Goal: Task Accomplishment & Management: Manage account settings

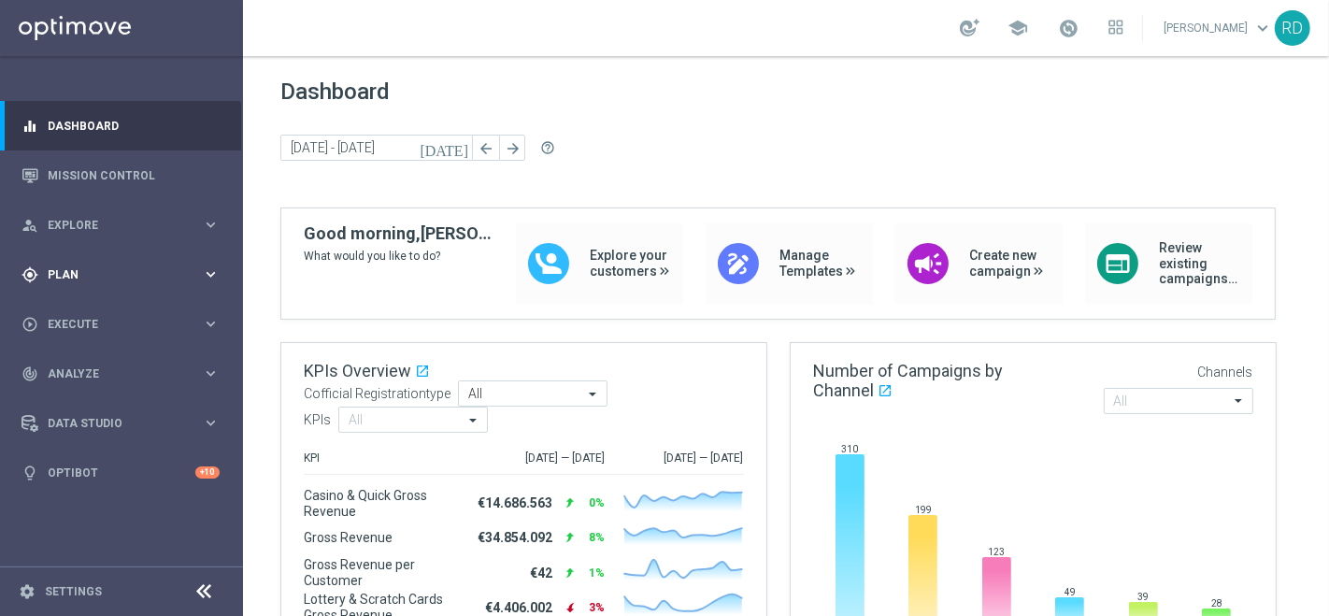
click at [79, 276] on span "Plan" at bounding box center [125, 274] width 154 height 11
click at [86, 364] on span "Templates" at bounding box center [117, 369] width 134 height 11
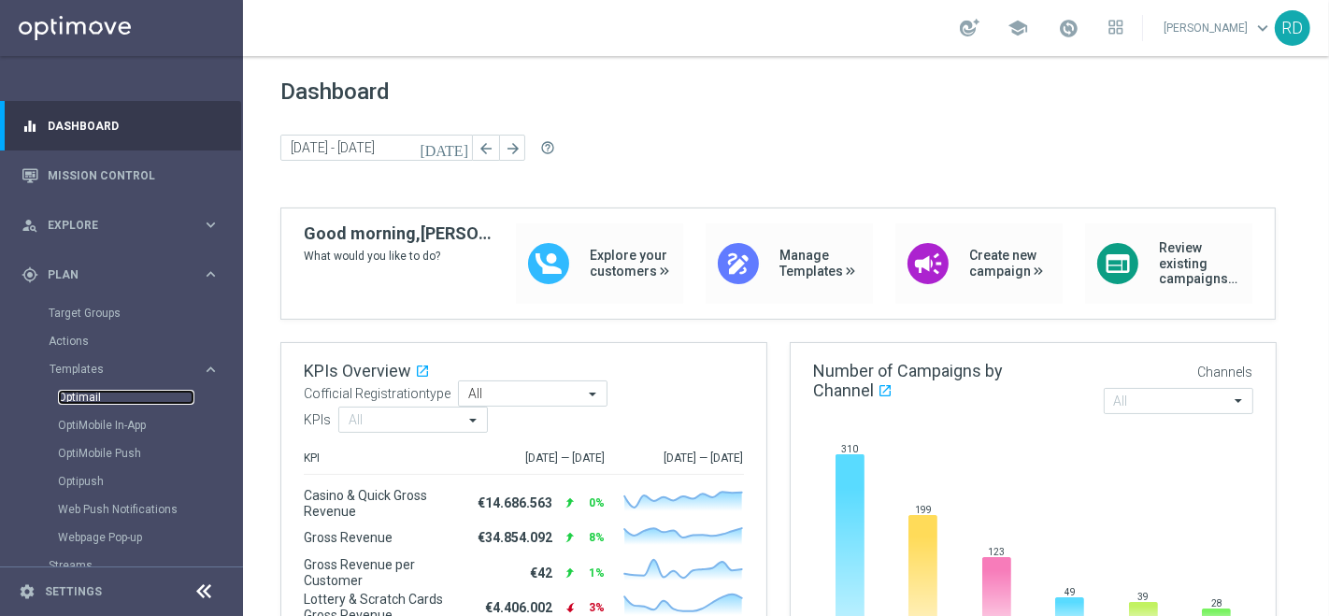
click at [81, 396] on link "Optimail" at bounding box center [126, 397] width 136 height 15
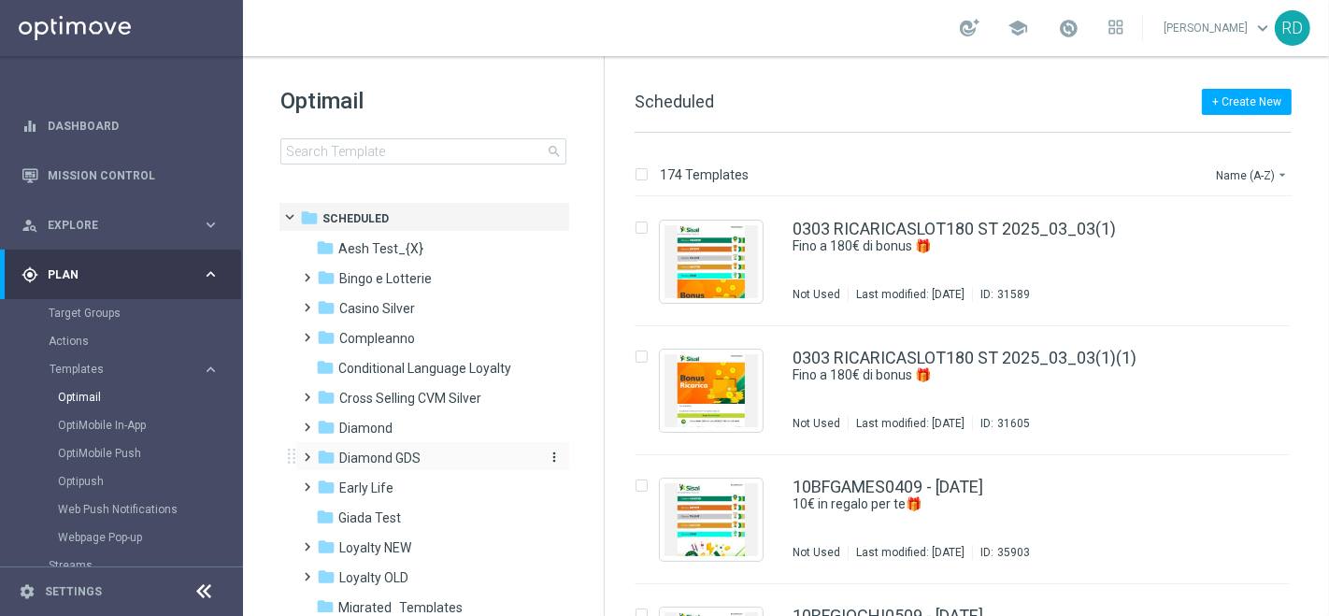
click at [347, 463] on span "Diamond GDS" at bounding box center [379, 458] width 81 height 17
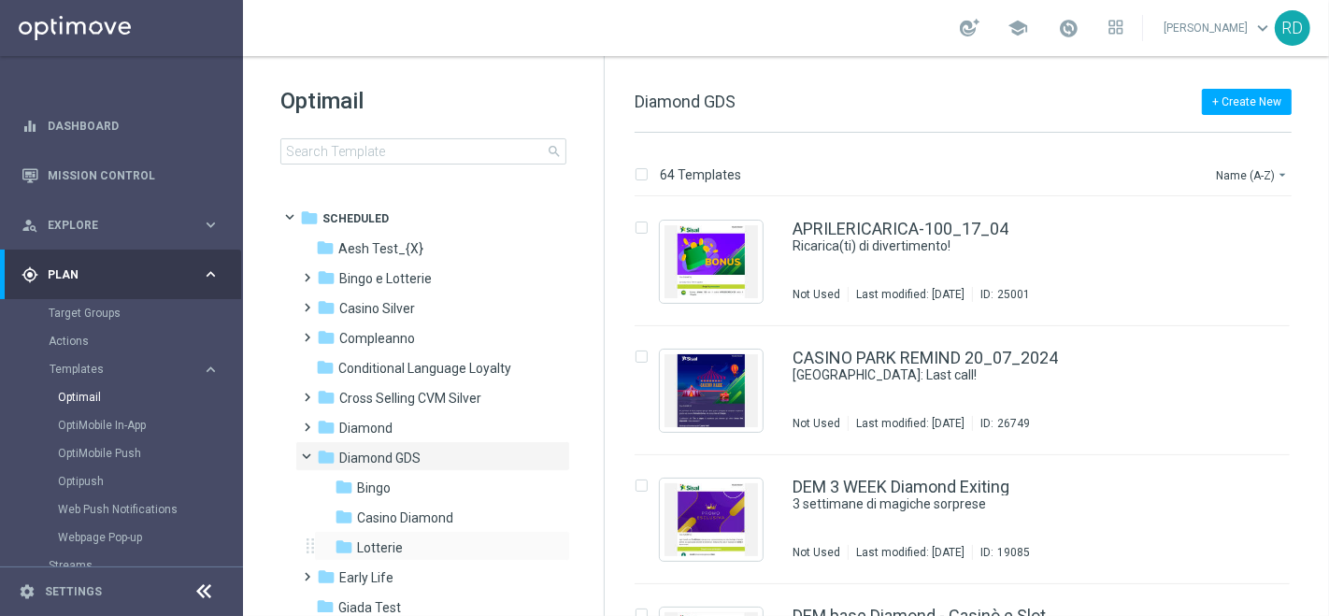
click at [371, 532] on div "folder Lotterie more_vert" at bounding box center [442, 546] width 256 height 30
click at [373, 537] on div "folder Lotterie" at bounding box center [434, 547] width 199 height 21
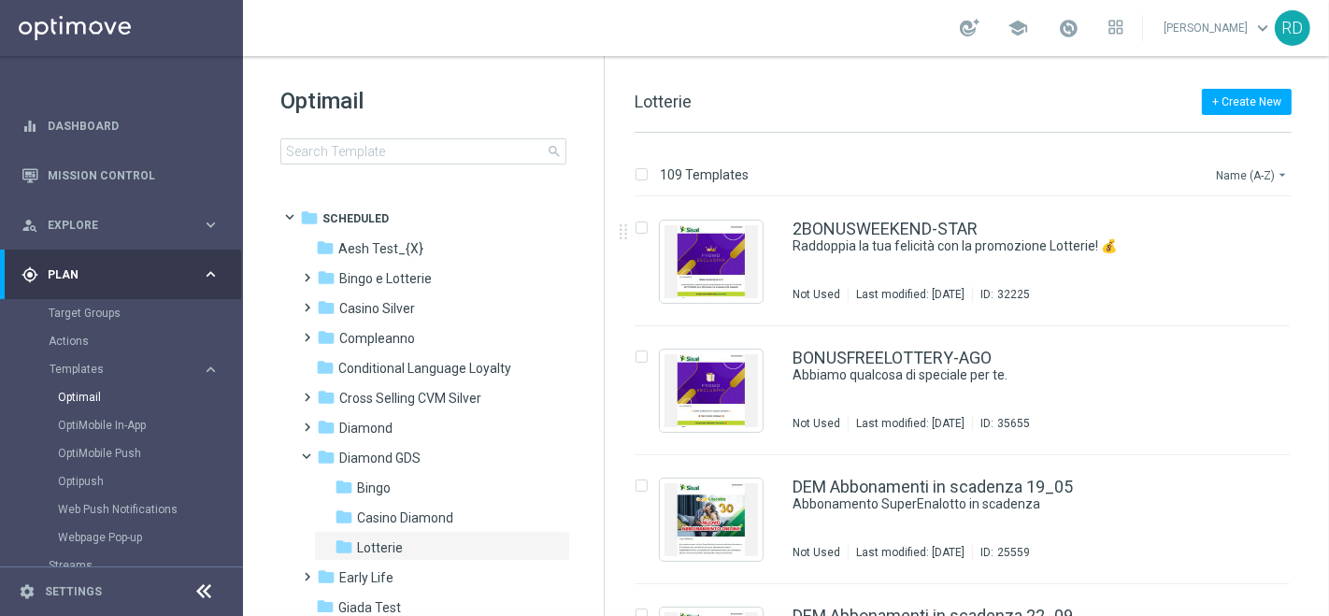
drag, startPoint x: 1210, startPoint y: 172, endPoint x: 1219, endPoint y: 176, distance: 10.1
click at [1212, 172] on div "109 Templates Name (A-Z) arrow_drop_down" at bounding box center [963, 180] width 657 height 34
click at [1231, 172] on button "Name (A-Z) arrow_drop_down" at bounding box center [1253, 175] width 78 height 22
click at [1227, 247] on div "Date Modified (Newest)" at bounding box center [1217, 258] width 150 height 26
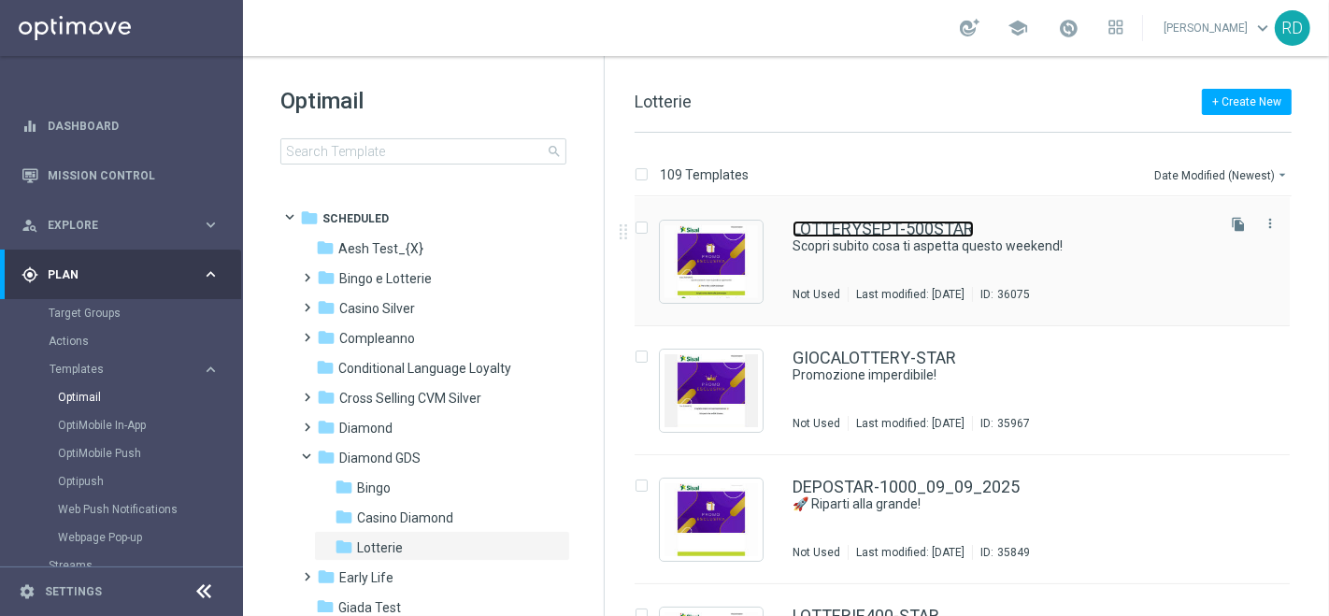
click at [855, 234] on link "LOTTERYSEPT-500STAR" at bounding box center [883, 229] width 181 height 17
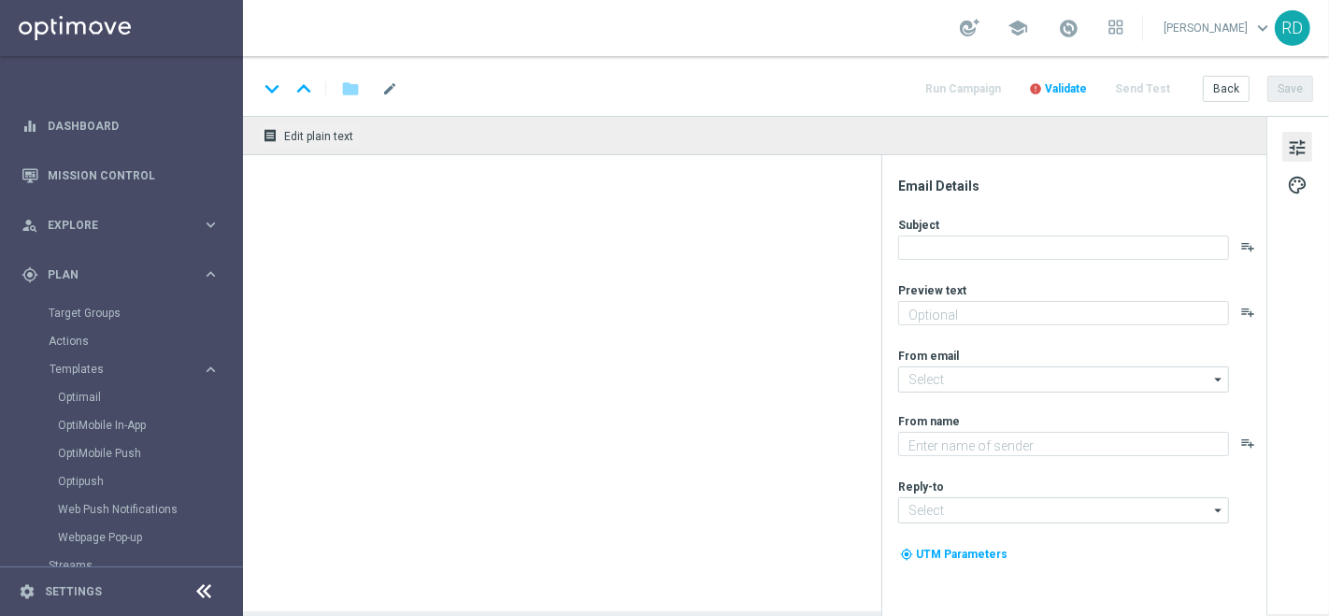
type textarea "fino a 500€ di bonus!"
type input "[EMAIL_ADDRESS][DOMAIN_NAME]"
type textarea "Sisal Vip"
type input "[EMAIL_ADDRESS][DOMAIN_NAME]"
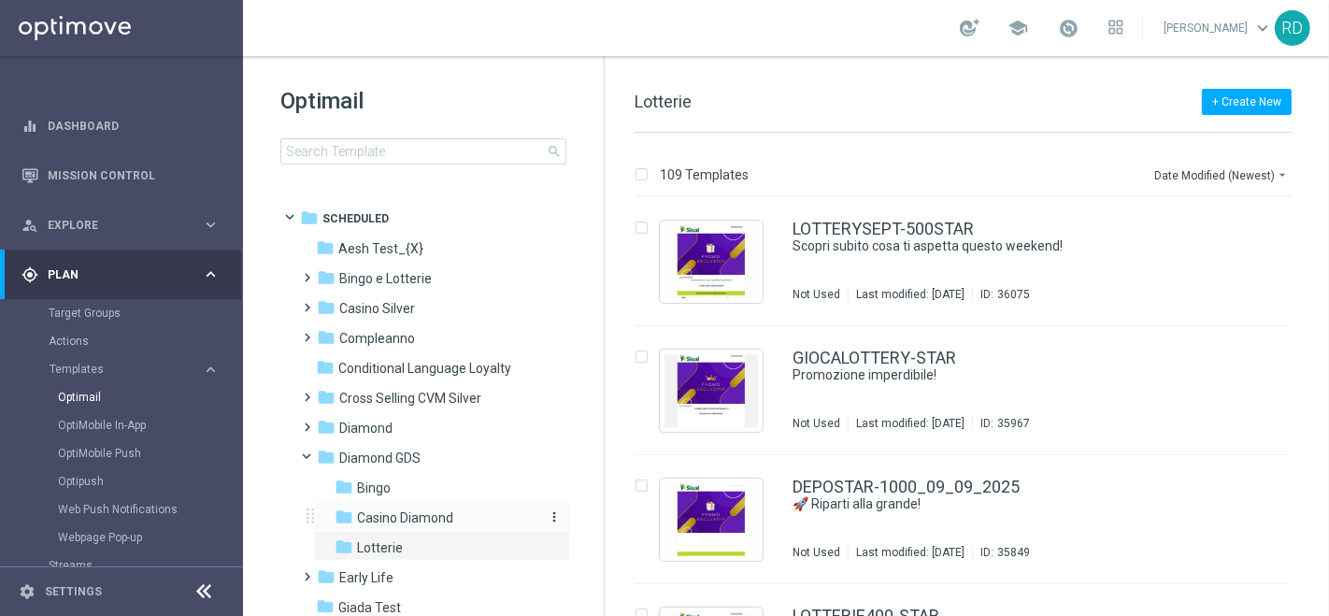
click at [378, 513] on span "Casino Diamond" at bounding box center [405, 517] width 96 height 17
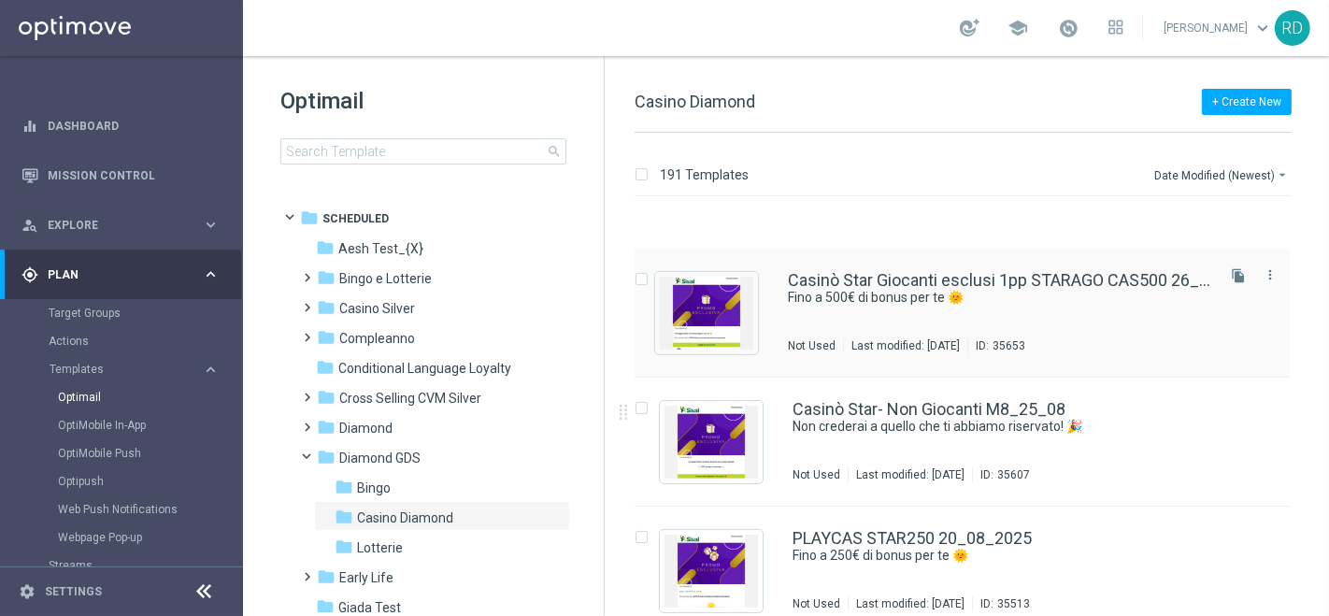
scroll to position [311, 0]
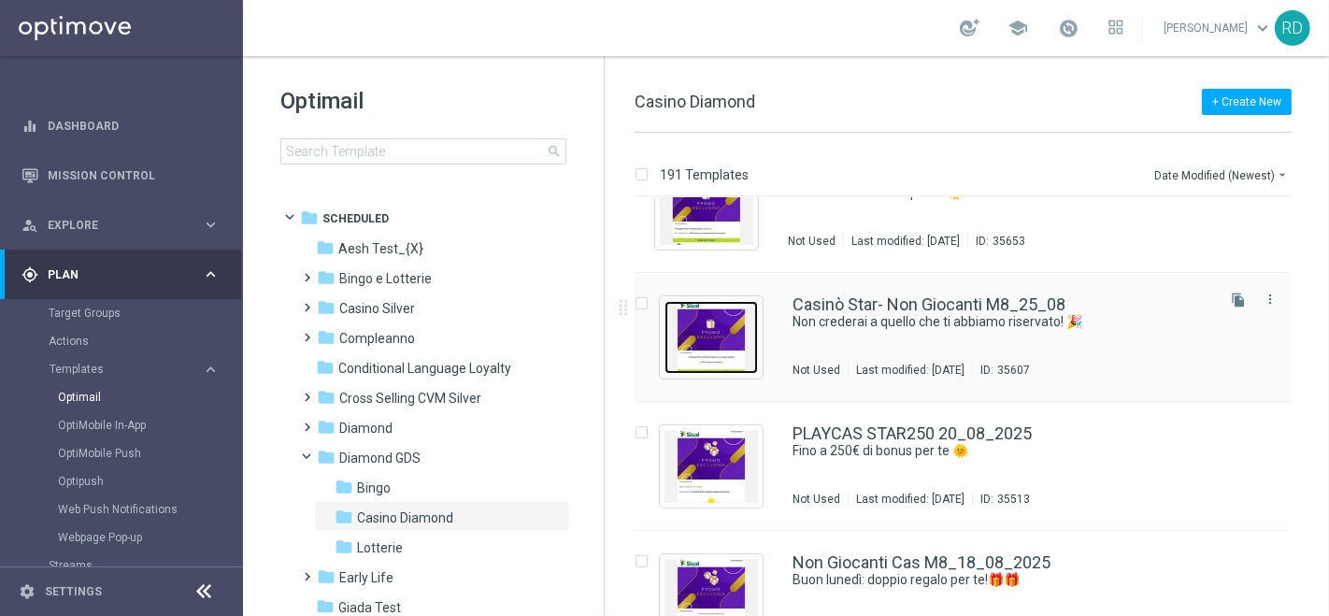
click at [710, 352] on img "Press SPACE to select this row." at bounding box center [711, 337] width 93 height 73
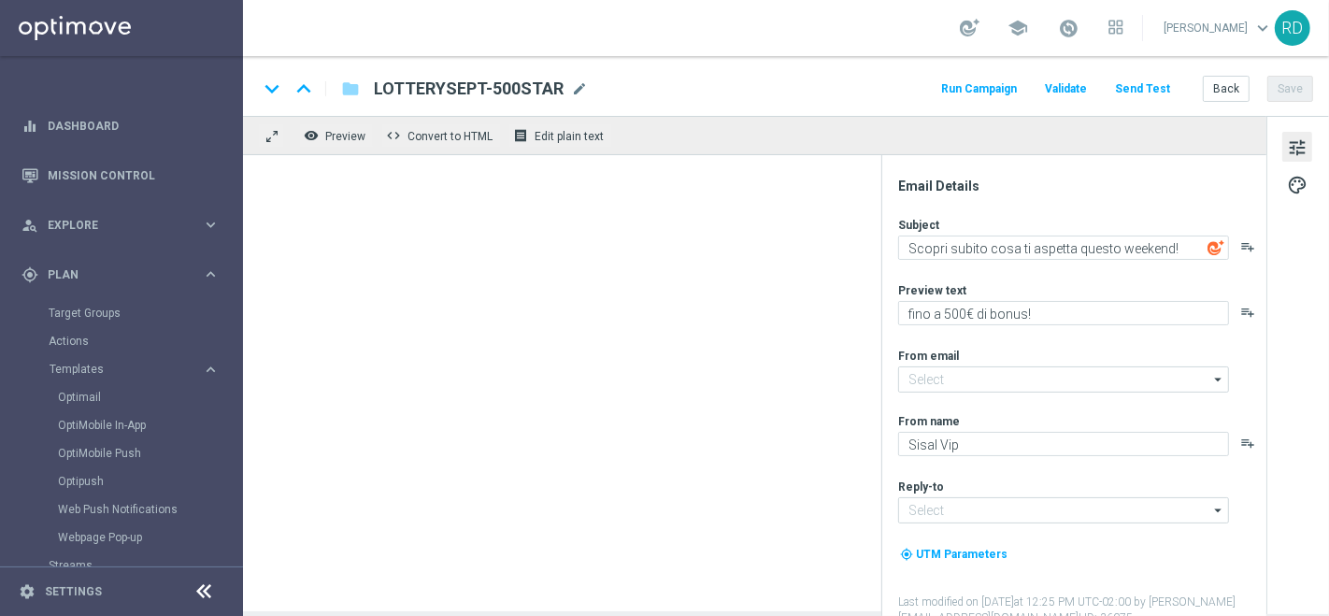
type textarea "Non crederai a quello che ti abbiamo riservato! 🎉"
type textarea "300€ di bonus regalo per te! ⭐"
type input "[EMAIL_ADDRESS][DOMAIN_NAME]"
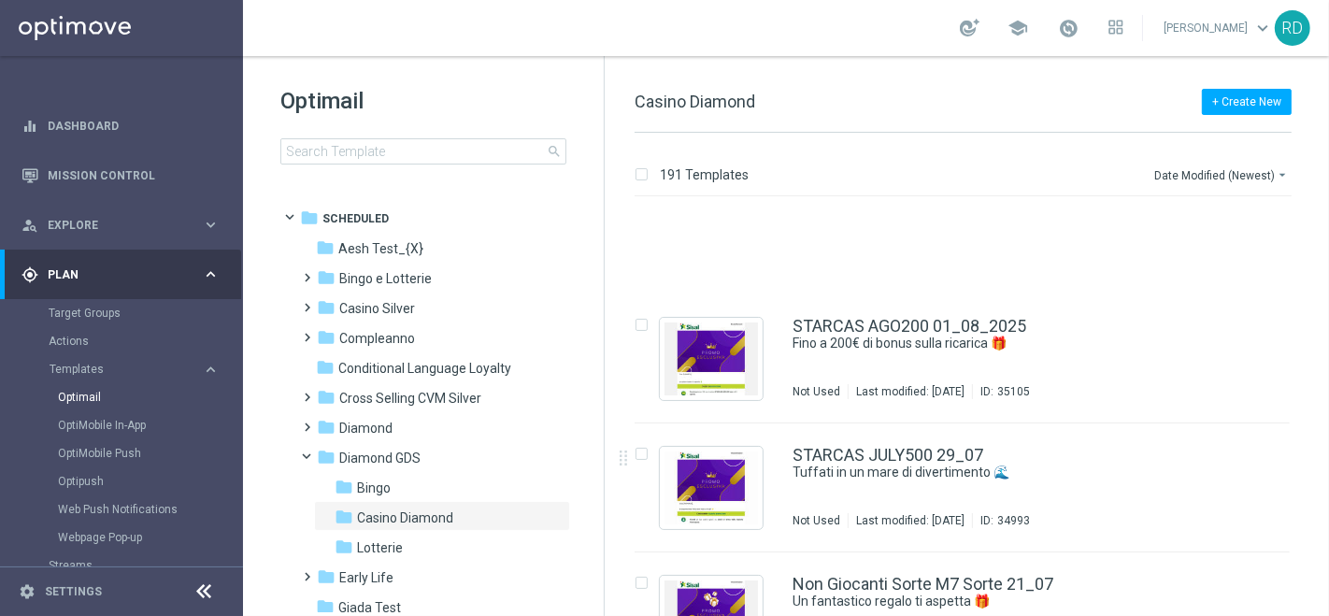
scroll to position [1142, 0]
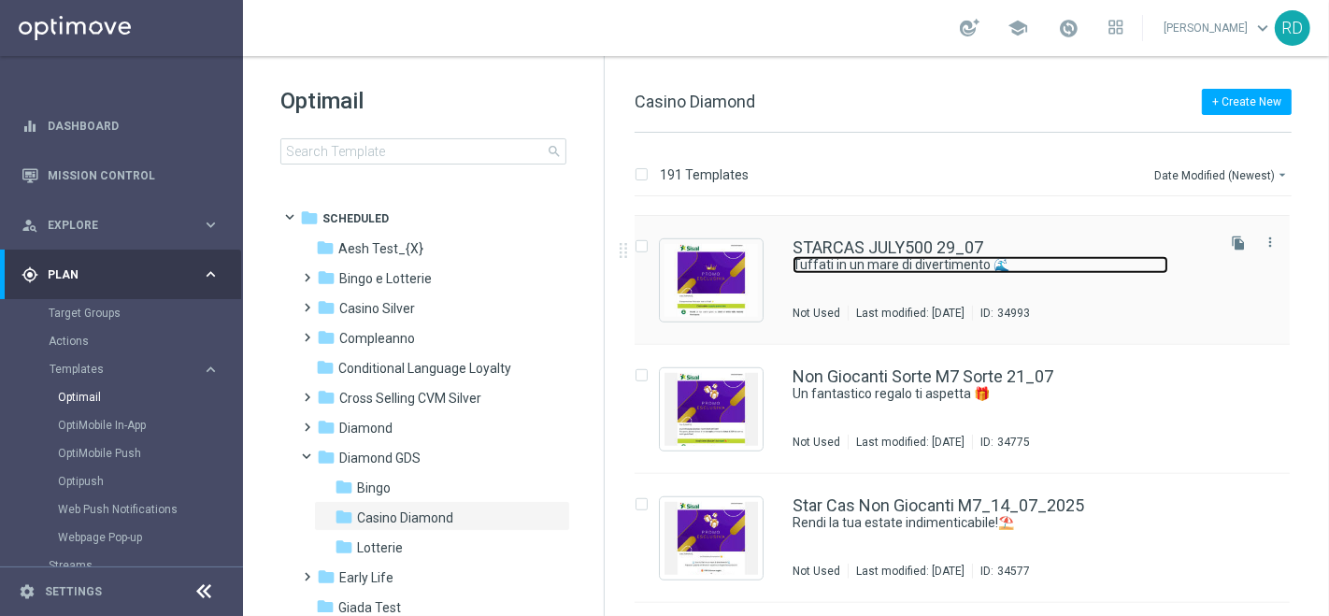
click at [827, 261] on link "Tuffati in un mare di divertimento 🌊​" at bounding box center [981, 265] width 376 height 18
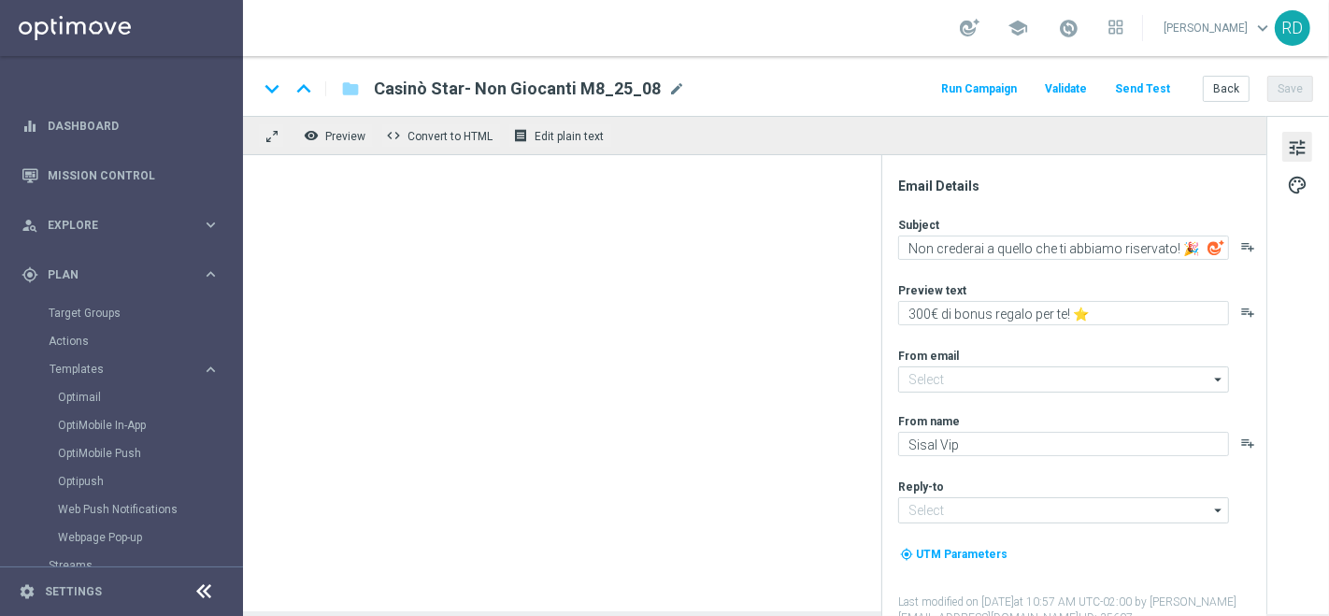
type textarea "Tuffati in un mare di divertimento 🌊​"
type textarea "Fino a 500€ di bonus per te! 🌞"
type input "[EMAIL_ADDRESS][DOMAIN_NAME]"
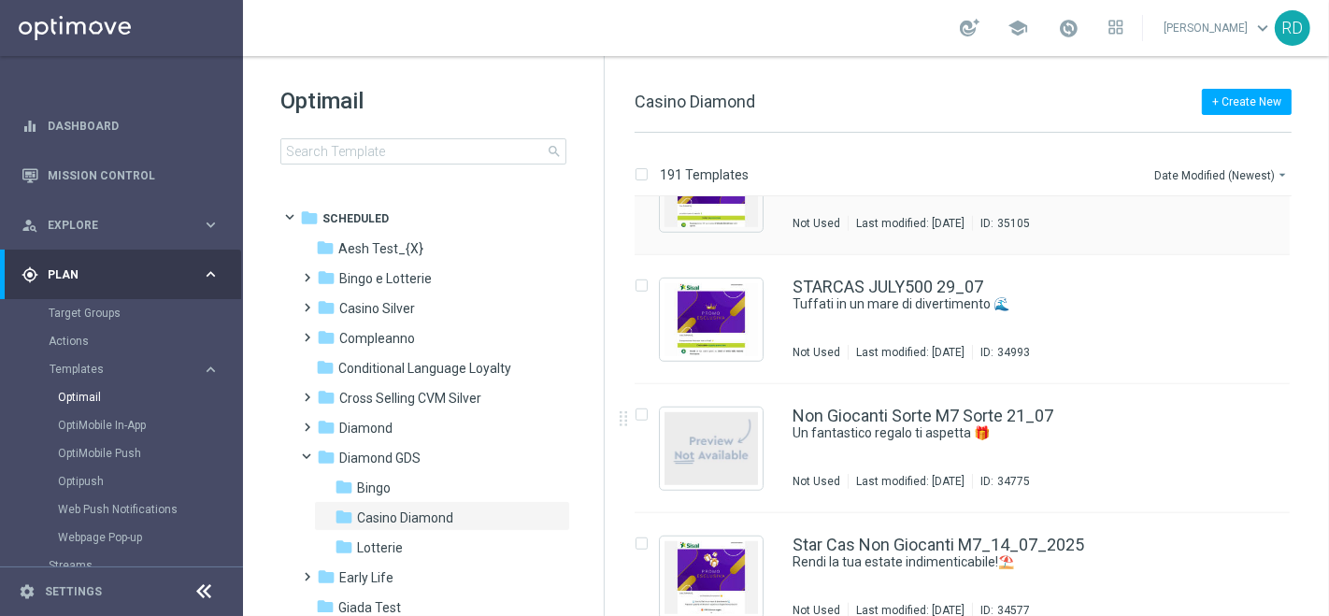
scroll to position [1142, 0]
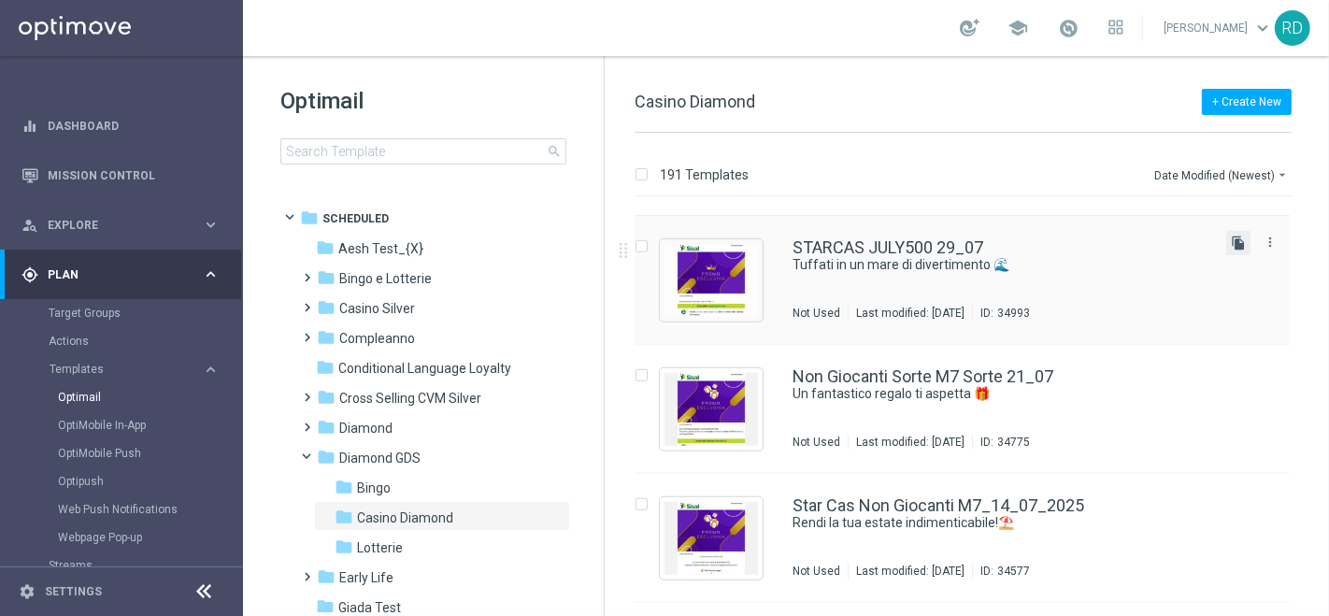
click at [1234, 245] on icon "file_copy" at bounding box center [1238, 243] width 15 height 15
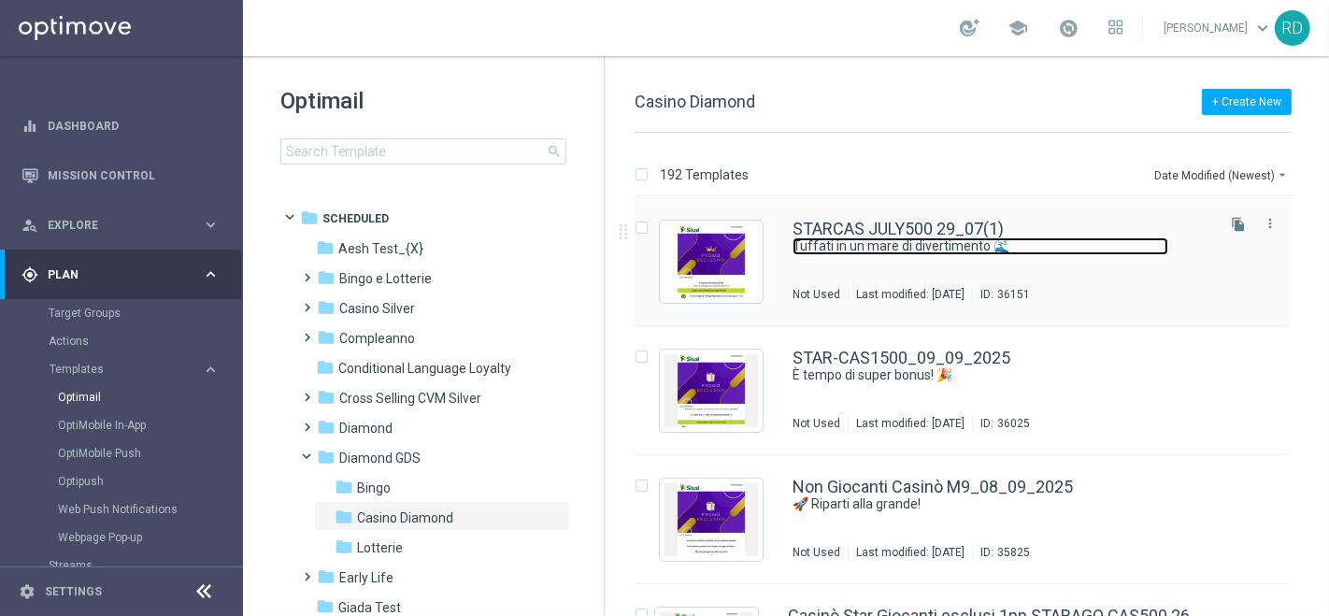
click at [926, 237] on link "Tuffati in un mare di divertimento 🌊​" at bounding box center [981, 246] width 376 height 18
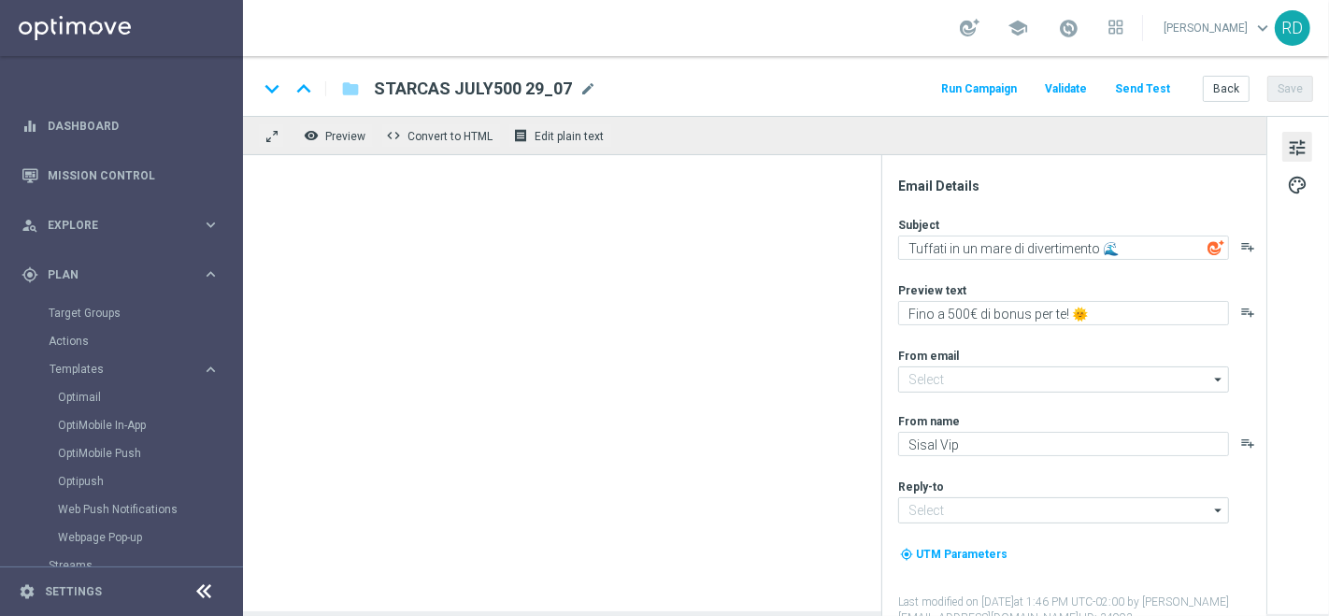
type input "[EMAIL_ADDRESS][DOMAIN_NAME]"
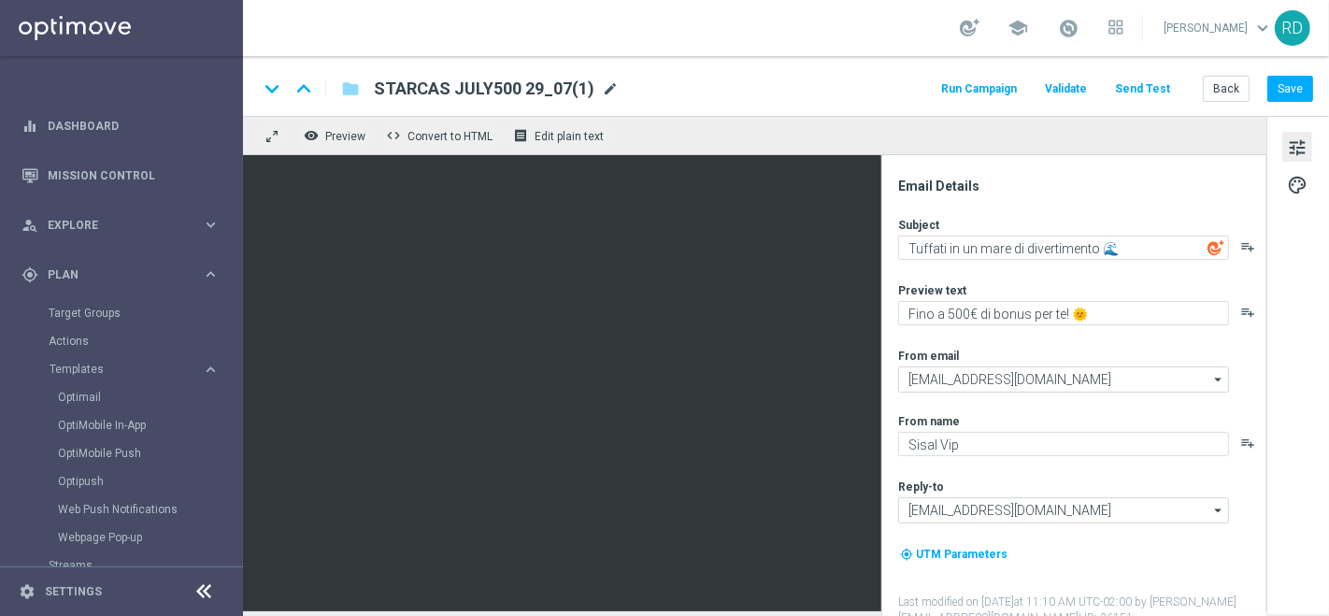
click at [602, 89] on span "mode_edit" at bounding box center [610, 88] width 17 height 17
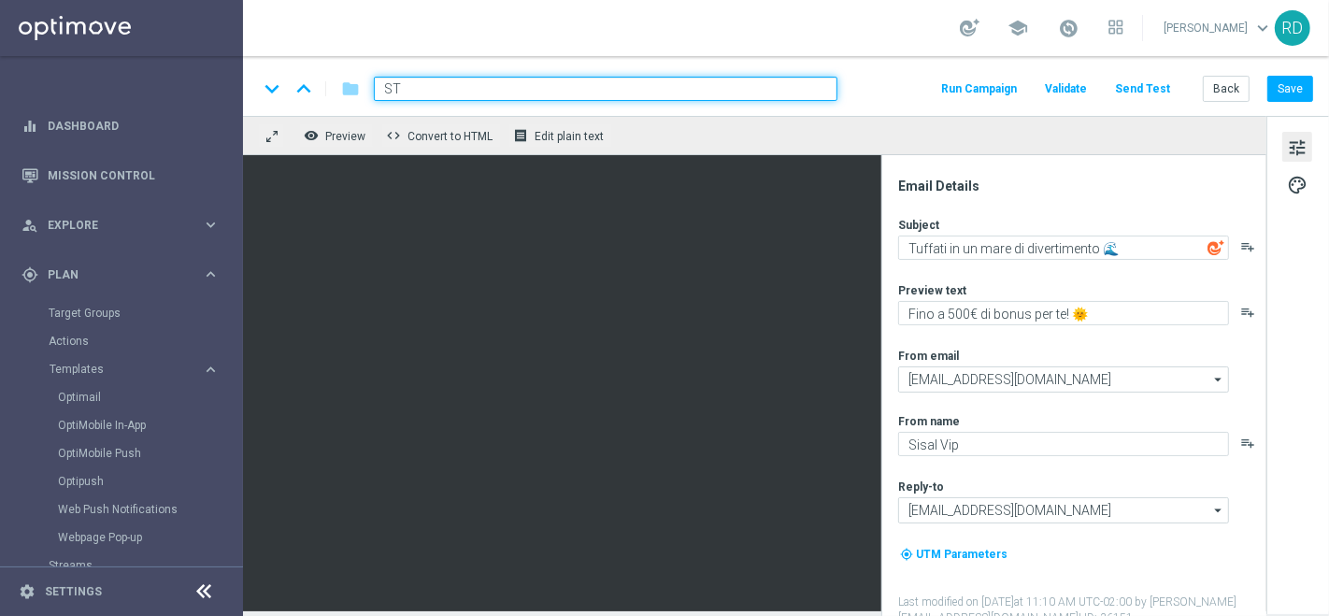
type input "S"
click at [525, 89] on input "Non Giocanti Casino M10 1 week_07_10" at bounding box center [606, 89] width 464 height 24
click at [527, 89] on input "Non Giocanti Casino M10 1 week_07_10" at bounding box center [606, 89] width 464 height 24
type input "Non Giocanti Casino M9_15_09_2025"
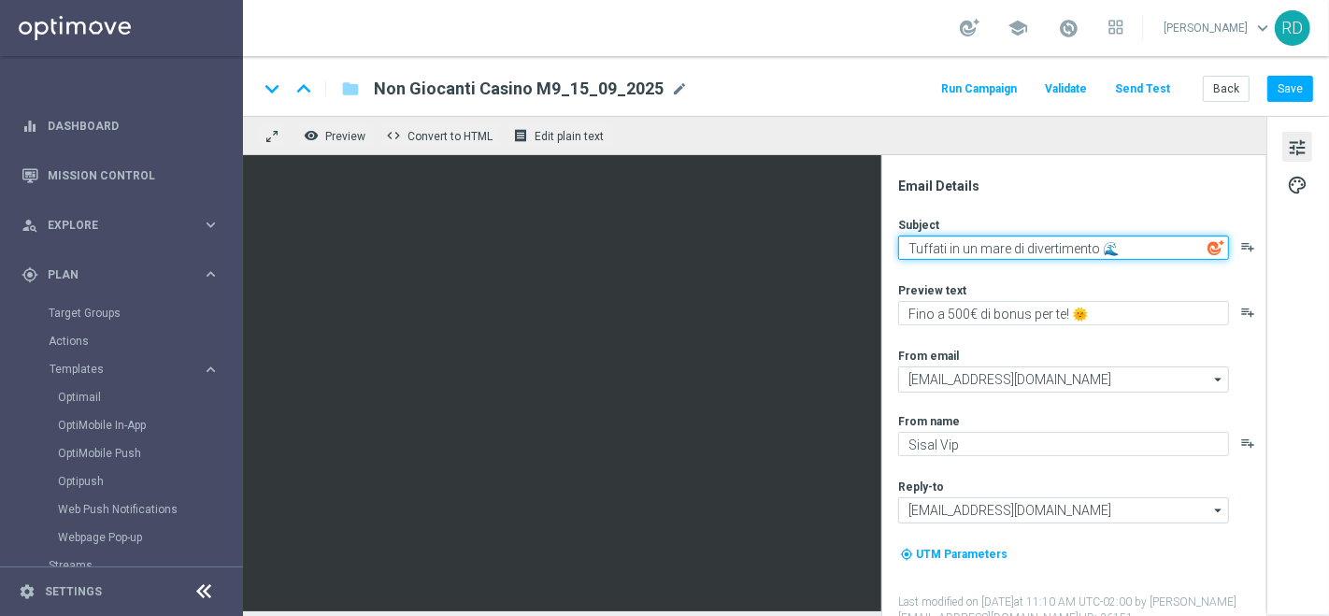
drag, startPoint x: 1096, startPoint y: 249, endPoint x: 888, endPoint y: 249, distance: 208.4
click at [893, 249] on div "Email Details Subject Tuffati in un mare di divertimento 🌊​ playlist_add Previe…" at bounding box center [1079, 397] width 372 height 438
drag, startPoint x: 1094, startPoint y: 245, endPoint x: 1073, endPoint y: 244, distance: 20.6
click at [1073, 244] on textarea "Un doppio bonus ti aspetta! 🌊​" at bounding box center [1063, 248] width 331 height 24
paste textarea
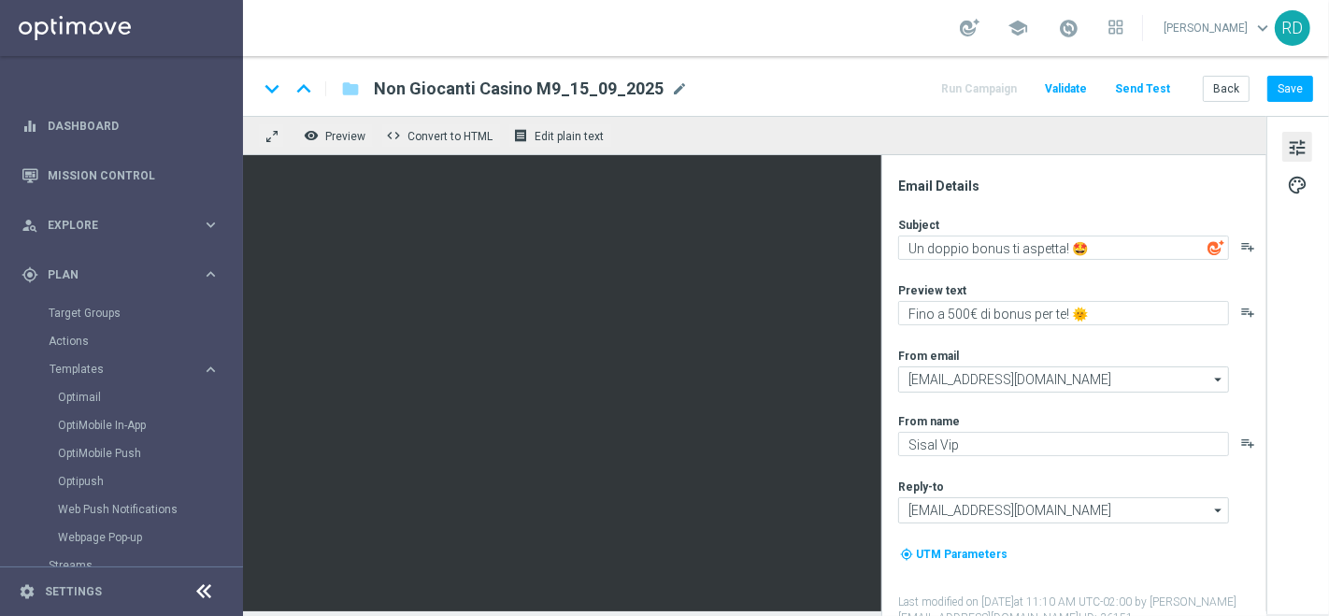
click at [1211, 248] on img at bounding box center [1216, 247] width 17 height 17
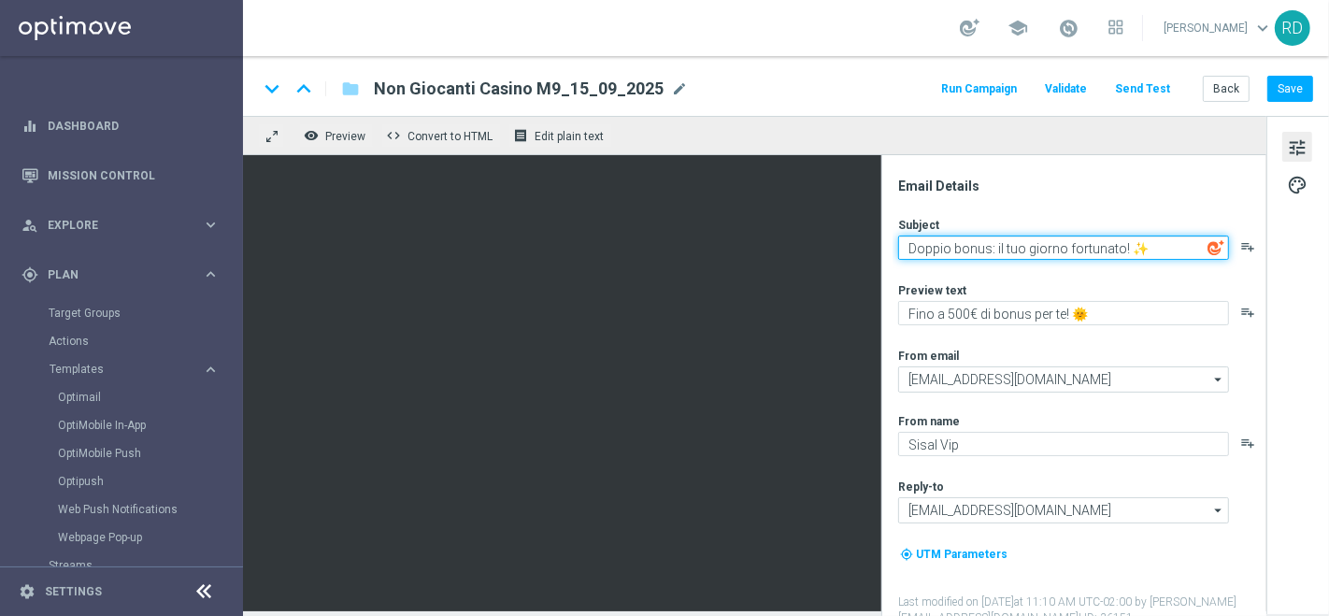
drag, startPoint x: 995, startPoint y: 247, endPoint x: 1057, endPoint y: 248, distance: 61.7
click at [1060, 248] on textarea "Doppio bonus: il tuo giorno fortunato! ✨" at bounding box center [1063, 248] width 331 height 24
type textarea "Doppio bonus: la tua settimana fortunata! ✨"
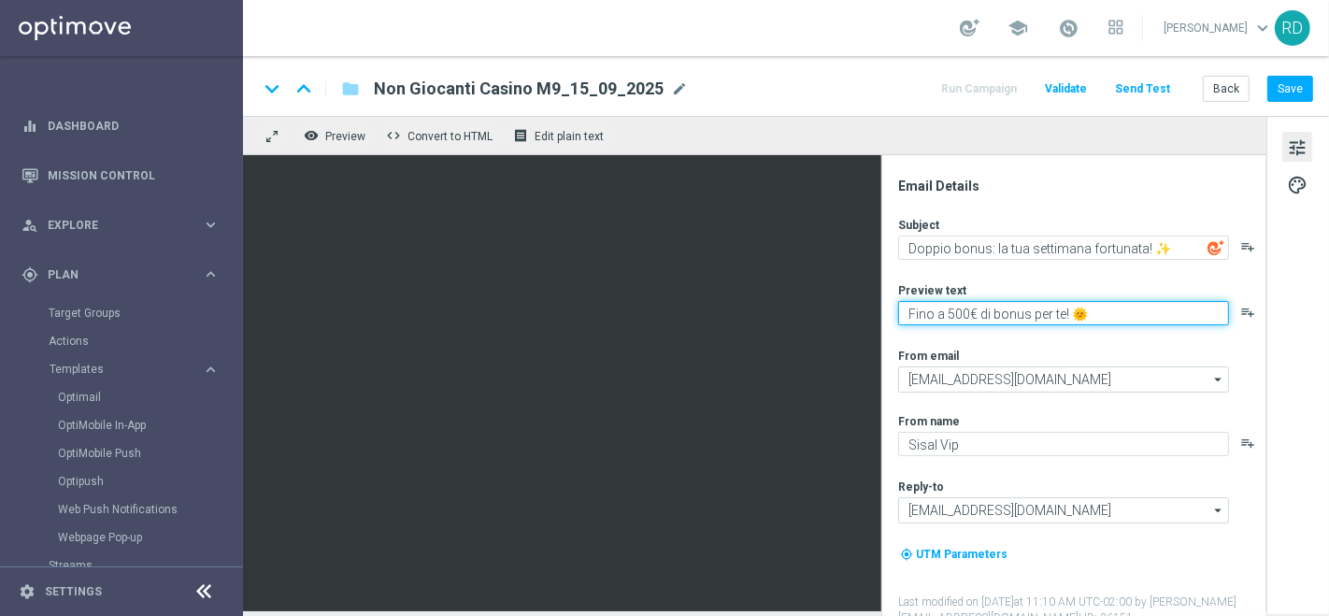
click at [1144, 301] on textarea "Fino a 500€ di bonus per te! 🌞" at bounding box center [1063, 313] width 331 height 24
click at [953, 313] on textarea "Fino a 500€ di bonus per te! 🌞" at bounding box center [1063, 313] width 331 height 24
drag, startPoint x: 1097, startPoint y: 317, endPoint x: 1073, endPoint y: 315, distance: 24.4
click at [1073, 315] on textarea "Fino a 300€ di bonus per te! 🌞" at bounding box center [1063, 313] width 331 height 24
paste textarea
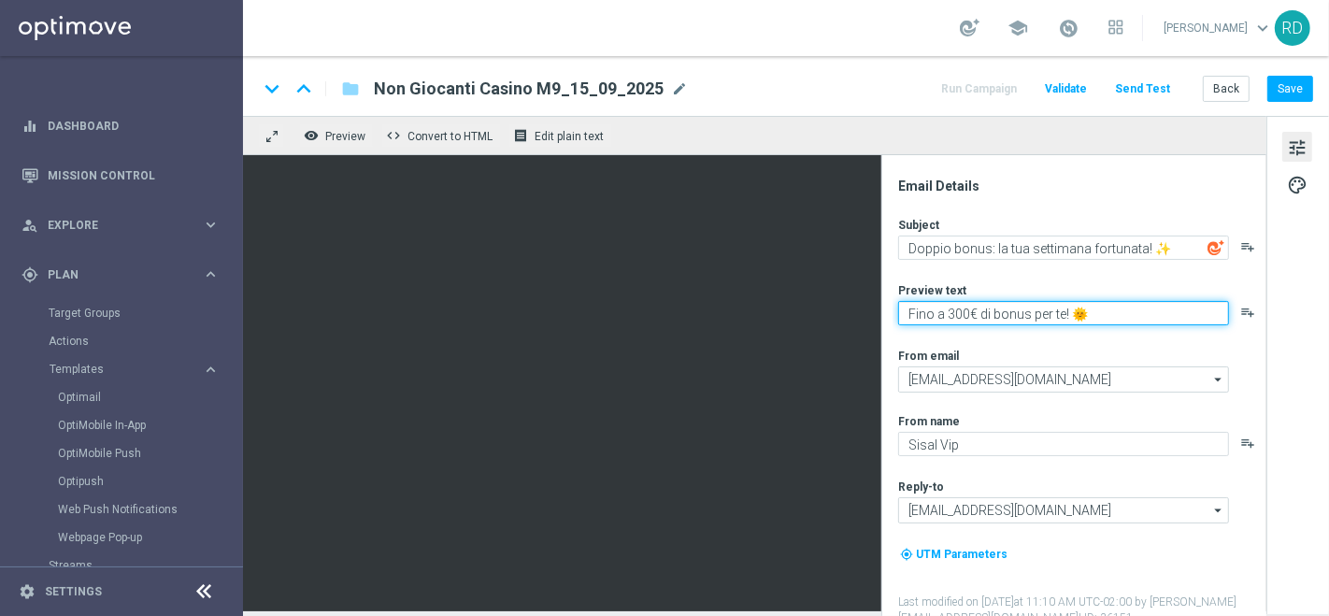
type textarea "Fino a 300€ di bonus per te! 🤩"
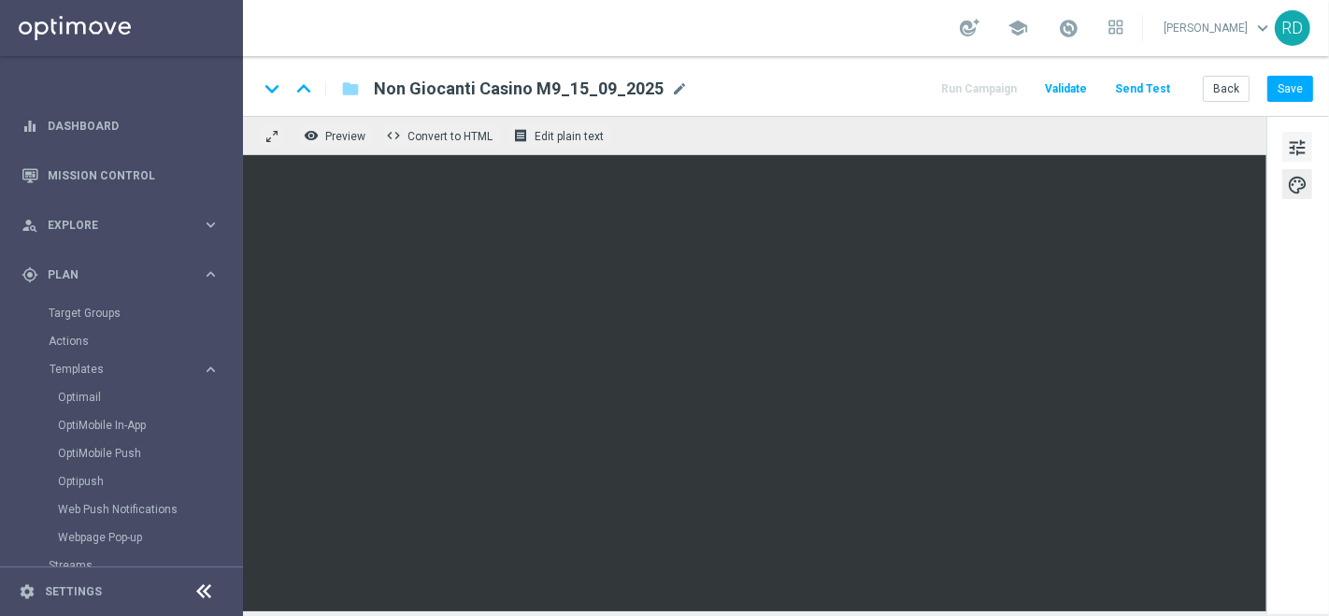
click at [1300, 150] on span "tune" at bounding box center [1297, 148] width 21 height 24
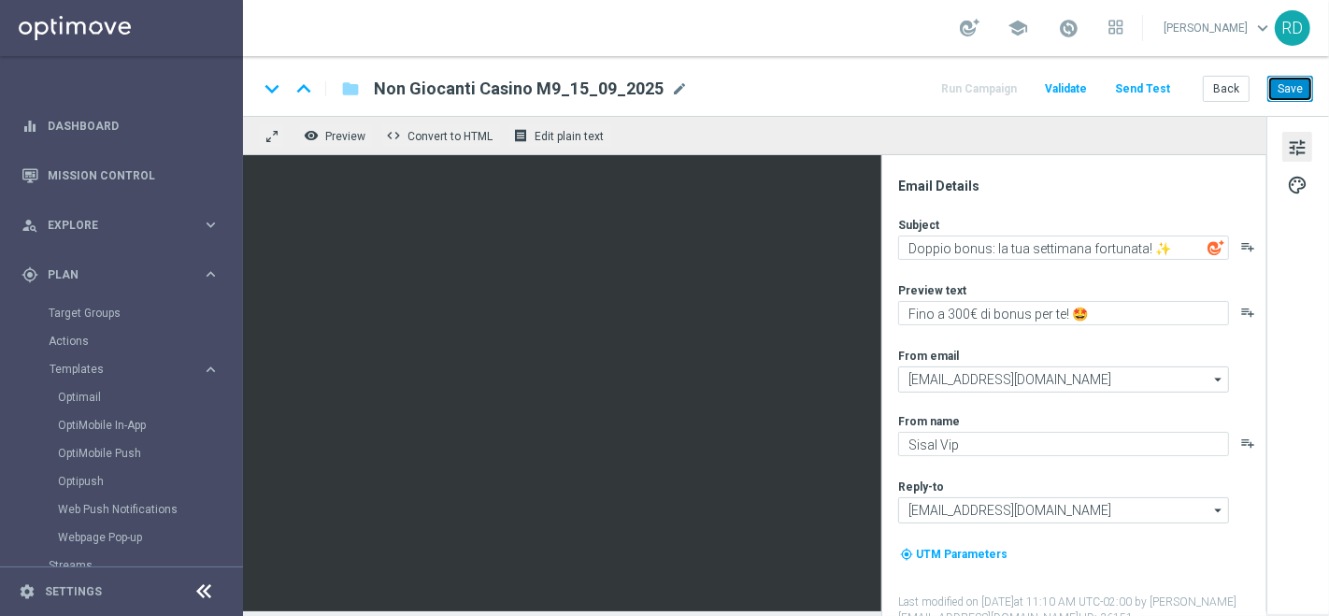
click at [1284, 93] on button "Save" at bounding box center [1290, 89] width 46 height 26
click at [79, 394] on link "Optimail" at bounding box center [126, 397] width 136 height 15
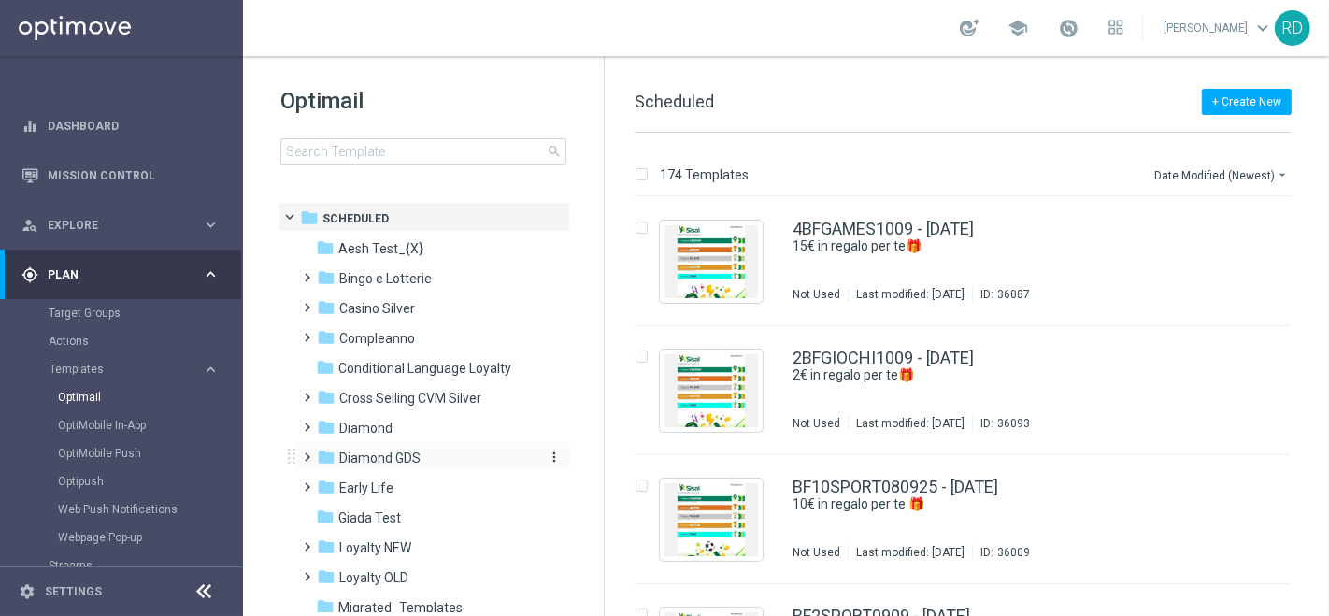
click at [371, 461] on span "Diamond GDS" at bounding box center [379, 458] width 81 height 17
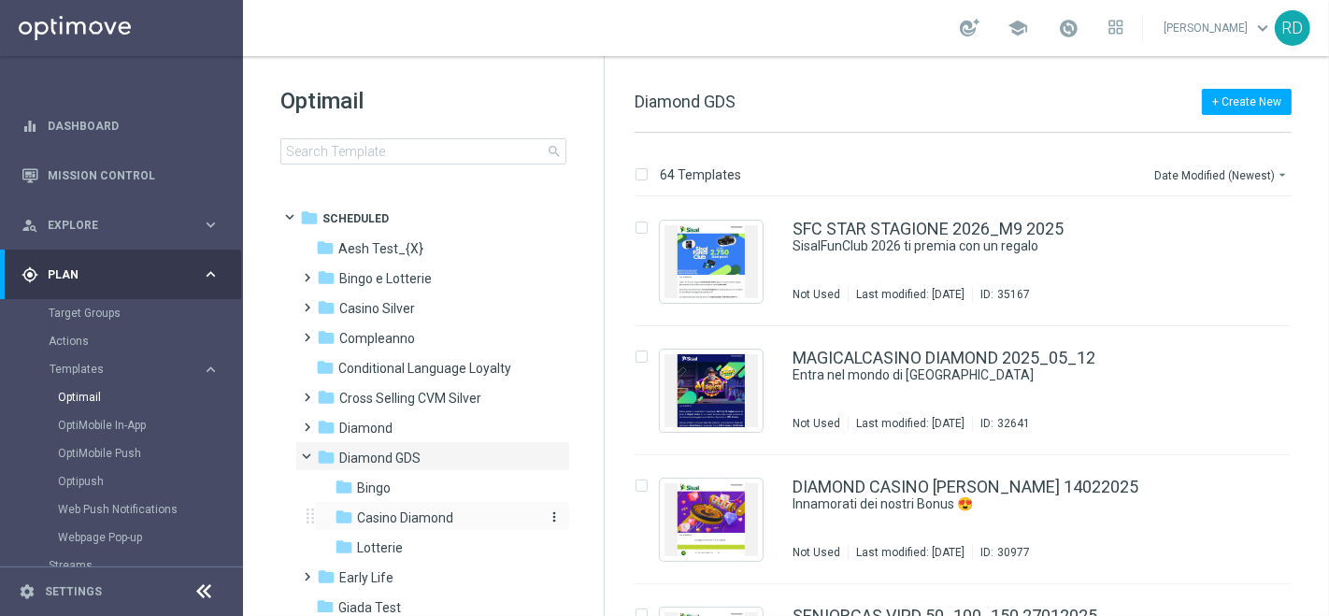
click at [392, 515] on span "Casino Diamond" at bounding box center [405, 517] width 96 height 17
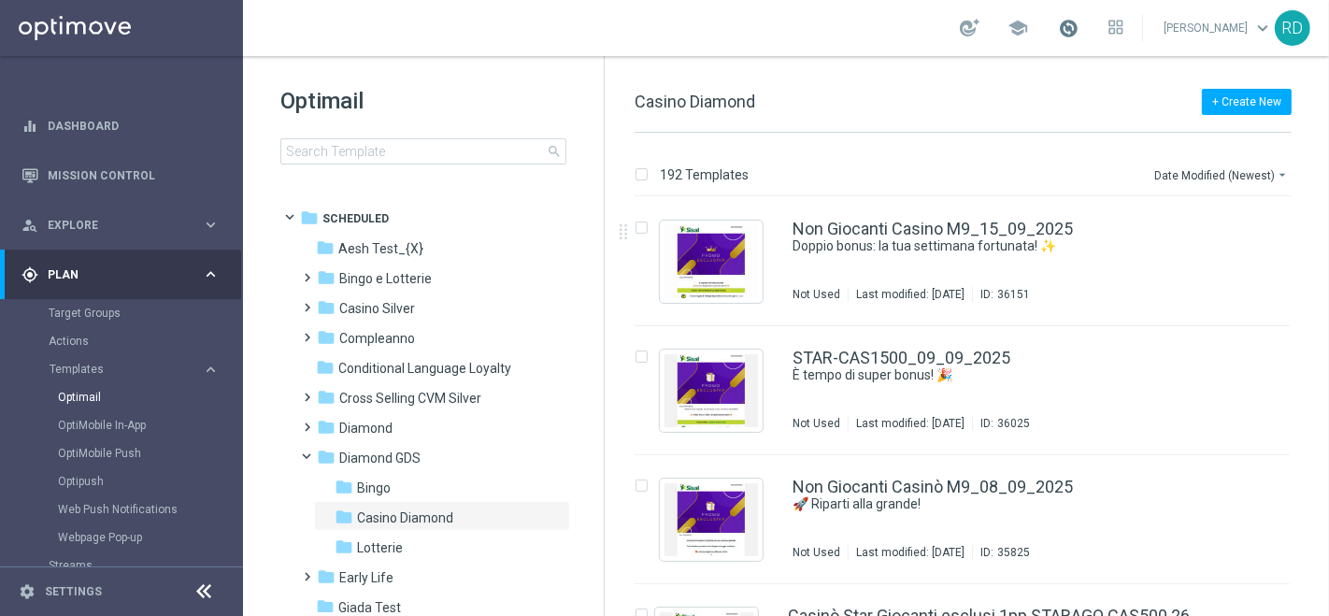
click at [1058, 30] on span at bounding box center [1068, 28] width 21 height 21
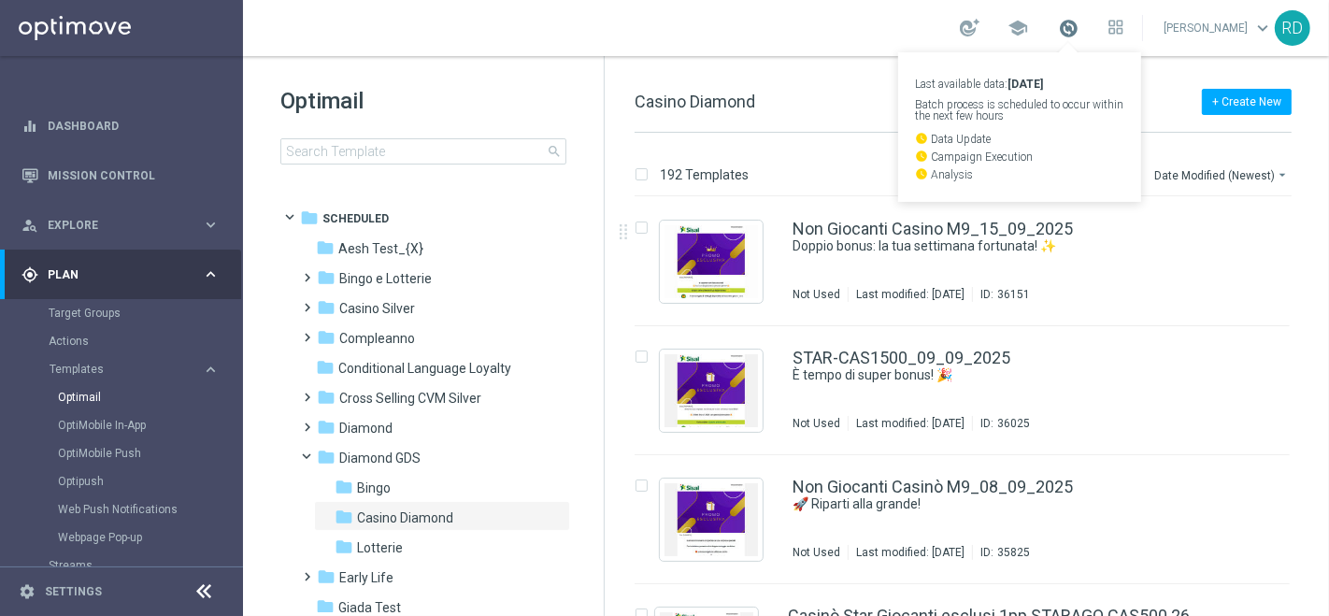
click at [1058, 30] on span at bounding box center [1068, 28] width 21 height 21
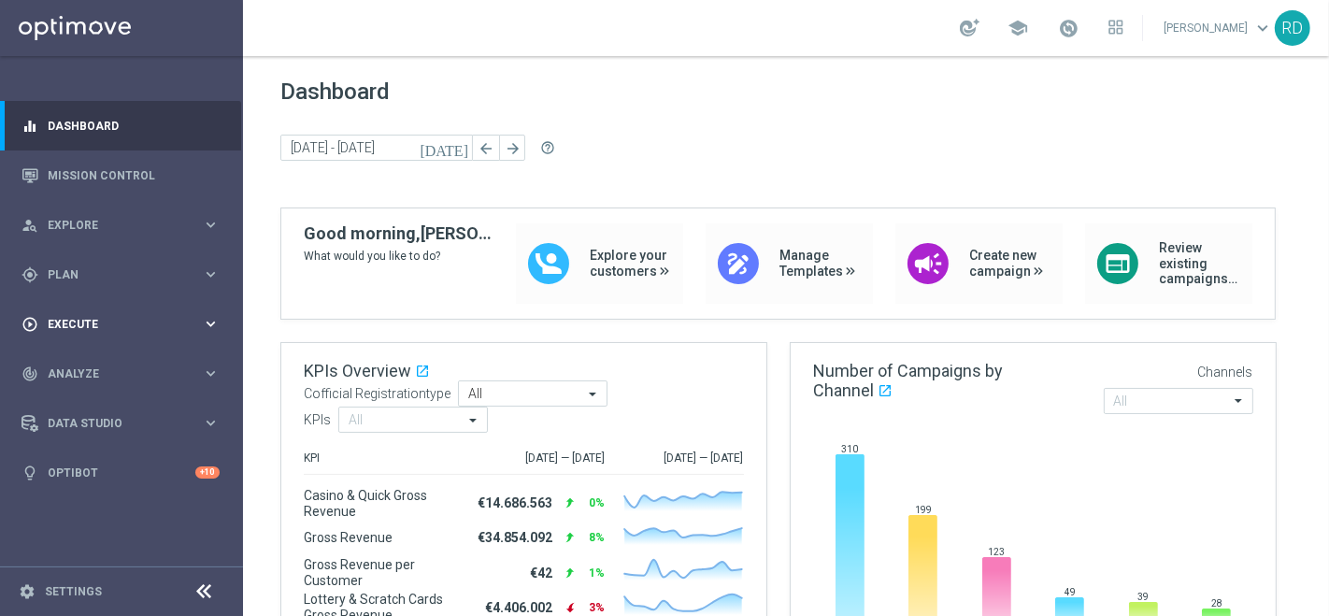
click at [93, 322] on span "Execute" at bounding box center [125, 324] width 154 height 11
click at [94, 322] on span "Execute" at bounding box center [125, 324] width 154 height 11
click at [87, 279] on span "Plan" at bounding box center [125, 274] width 154 height 11
click at [92, 365] on span "Templates" at bounding box center [117, 369] width 134 height 11
click at [91, 396] on link "Optimail" at bounding box center [126, 397] width 136 height 15
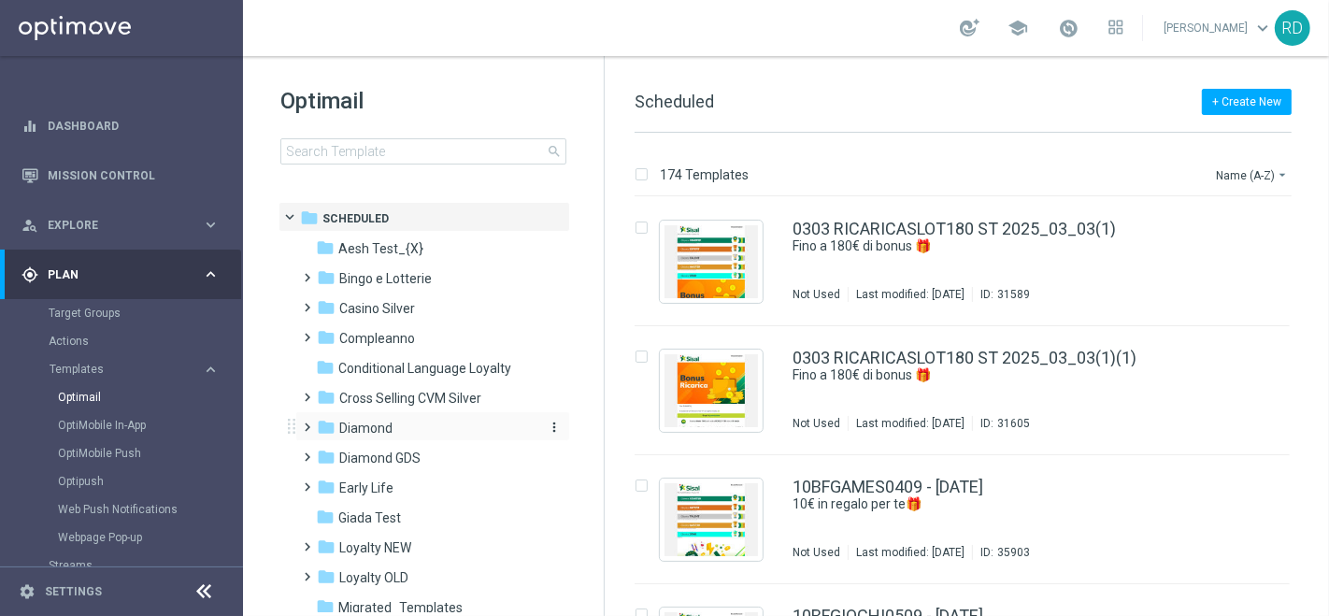
click at [357, 428] on span "Diamond" at bounding box center [365, 428] width 53 height 17
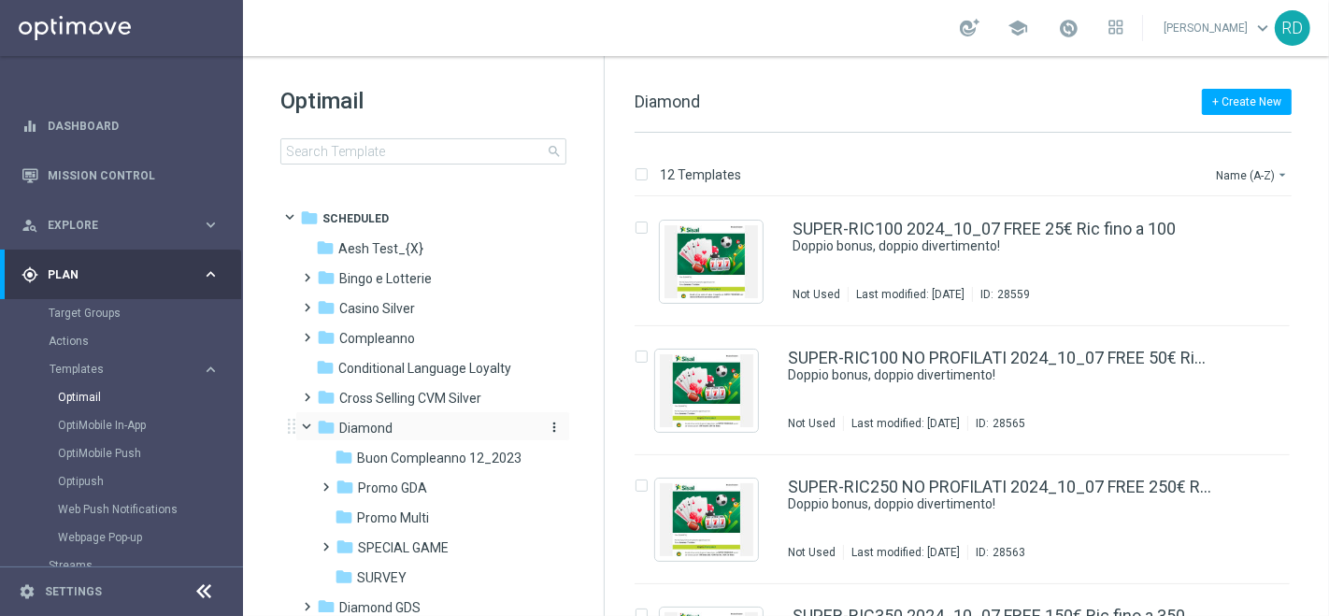
click at [355, 427] on span "Diamond" at bounding box center [365, 428] width 53 height 17
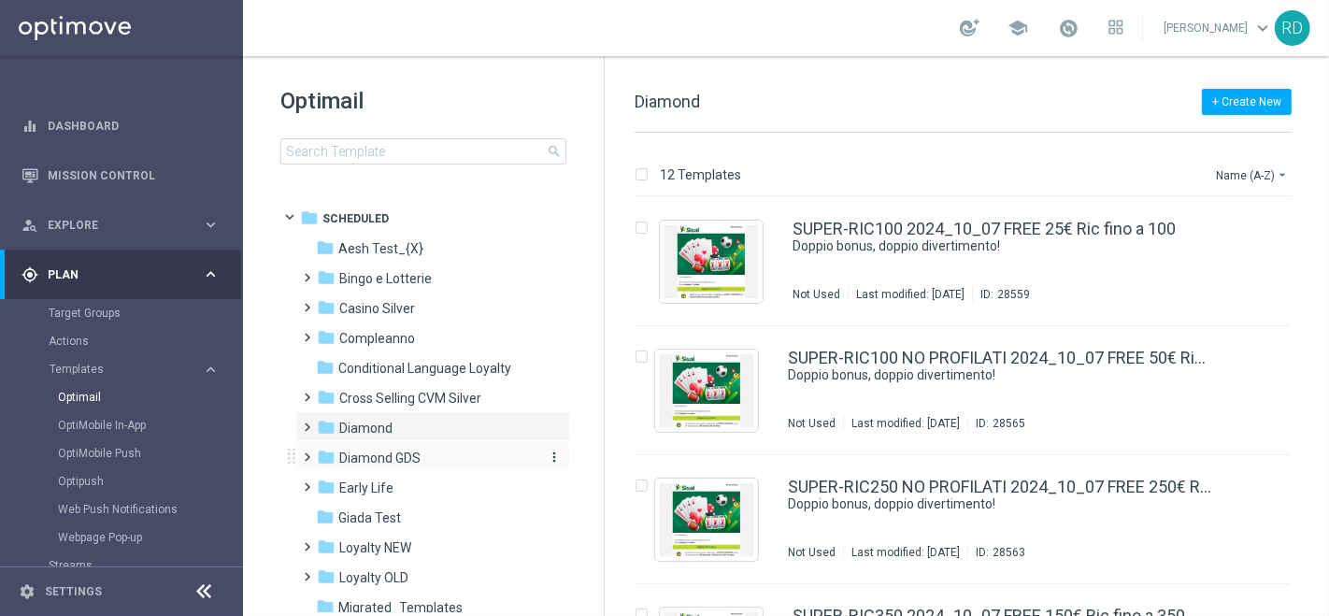
click at [357, 448] on div "folder Diamond GDS" at bounding box center [424, 458] width 215 height 21
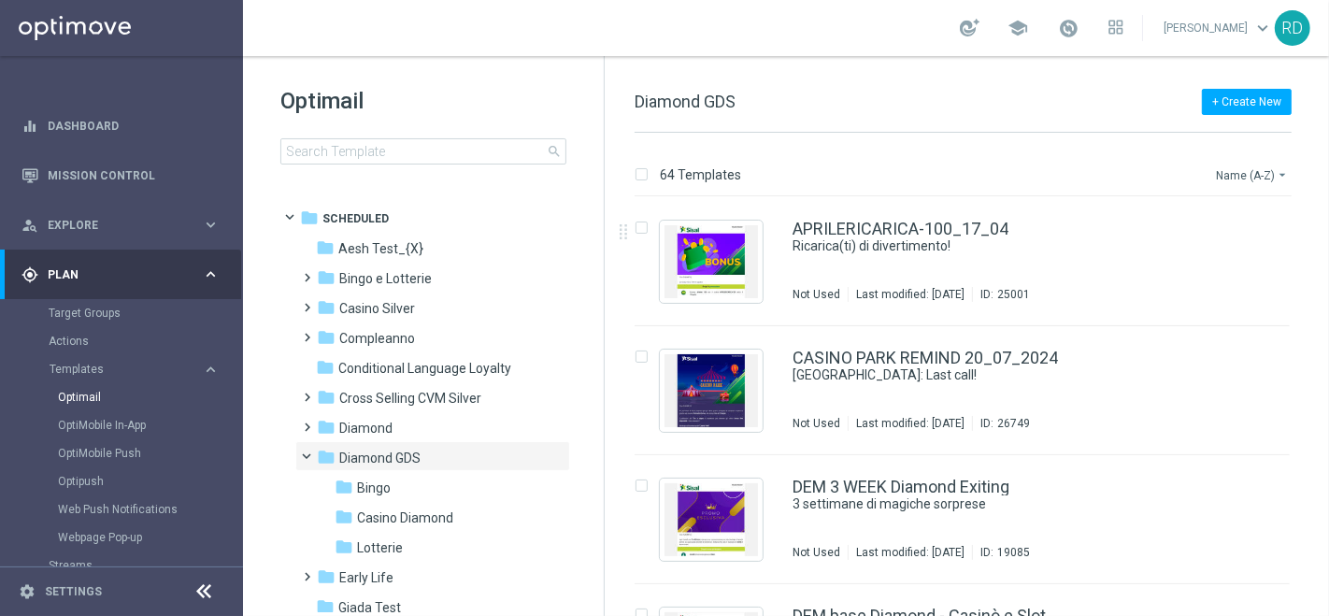
click at [1258, 177] on button "Name (A-Z) arrow_drop_down" at bounding box center [1253, 175] width 78 height 22
click at [1210, 260] on span "Date Modified (Newest)" at bounding box center [1219, 257] width 125 height 13
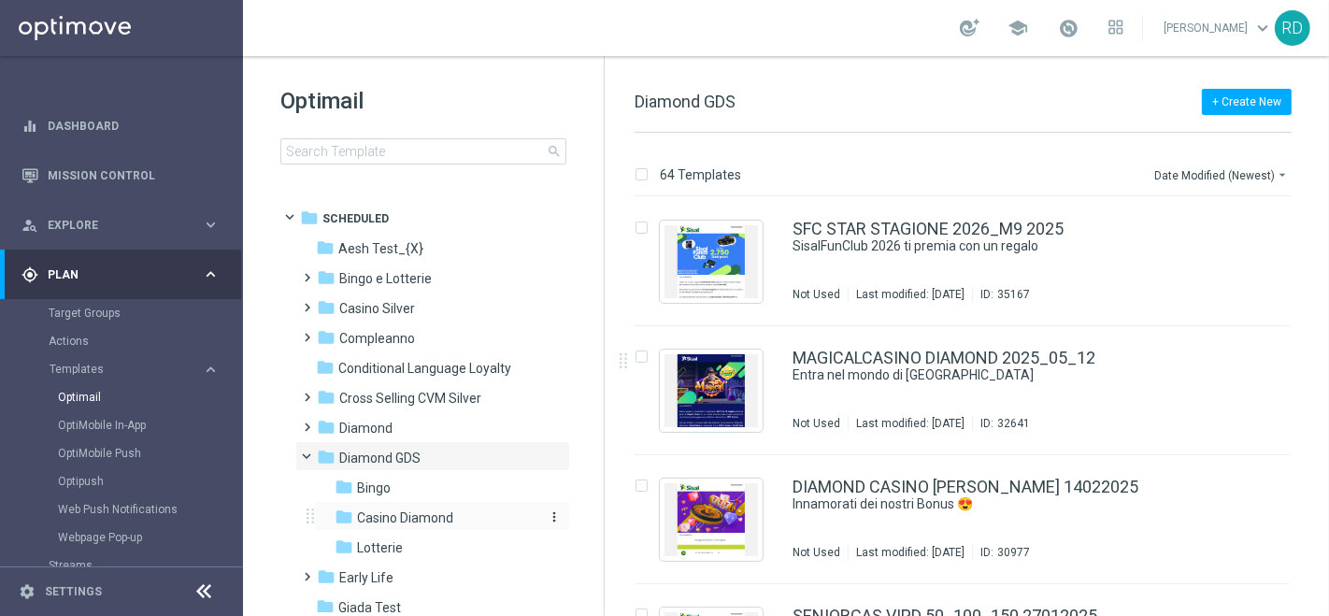
click at [371, 513] on span "Casino Diamond" at bounding box center [405, 517] width 96 height 17
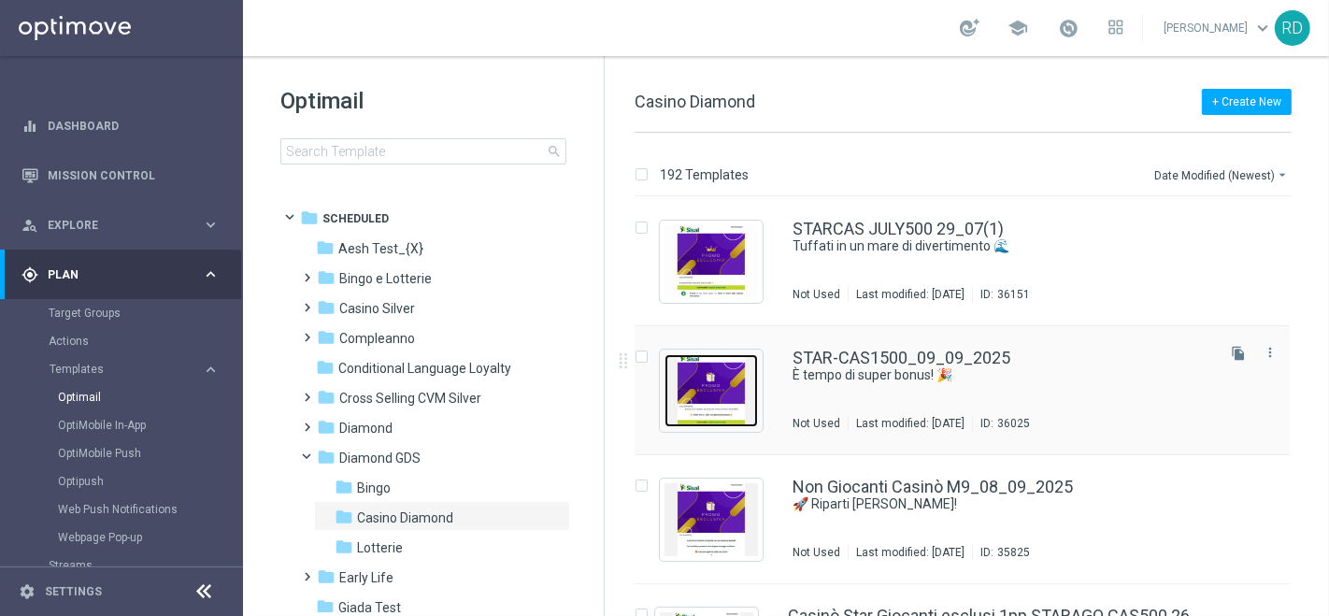
click at [717, 386] on img "Press SPACE to select this row." at bounding box center [711, 390] width 93 height 73
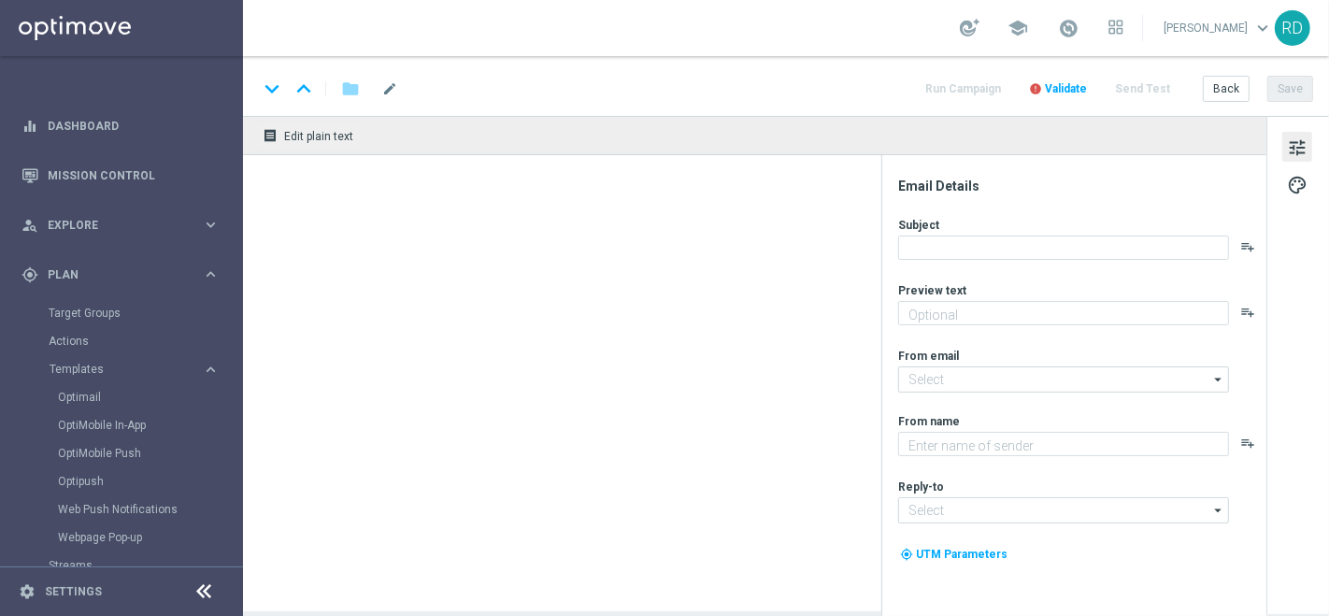
type textarea "Per [PERSON_NAME] a 1.500€ di bonus! 💰"
type textarea "Sisal Vip"
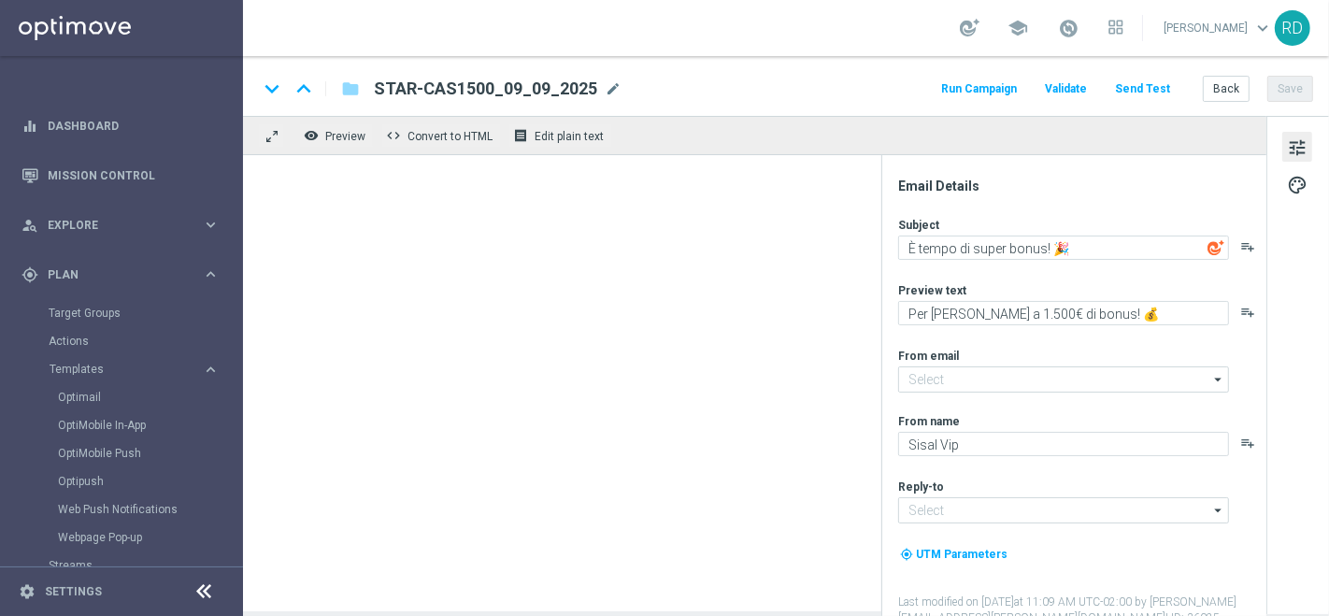
type input "[EMAIL_ADDRESS][DOMAIN_NAME]"
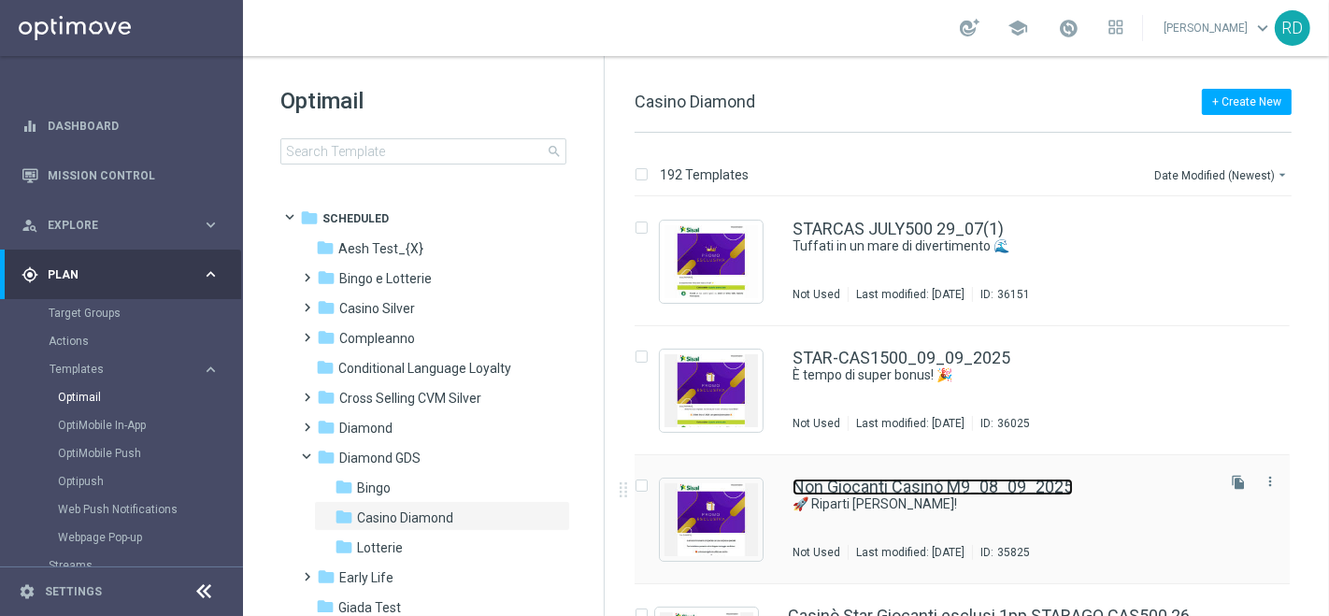
click at [848, 488] on link "Non Giocanti Casinò M9_08_09_2025" at bounding box center [933, 487] width 280 height 17
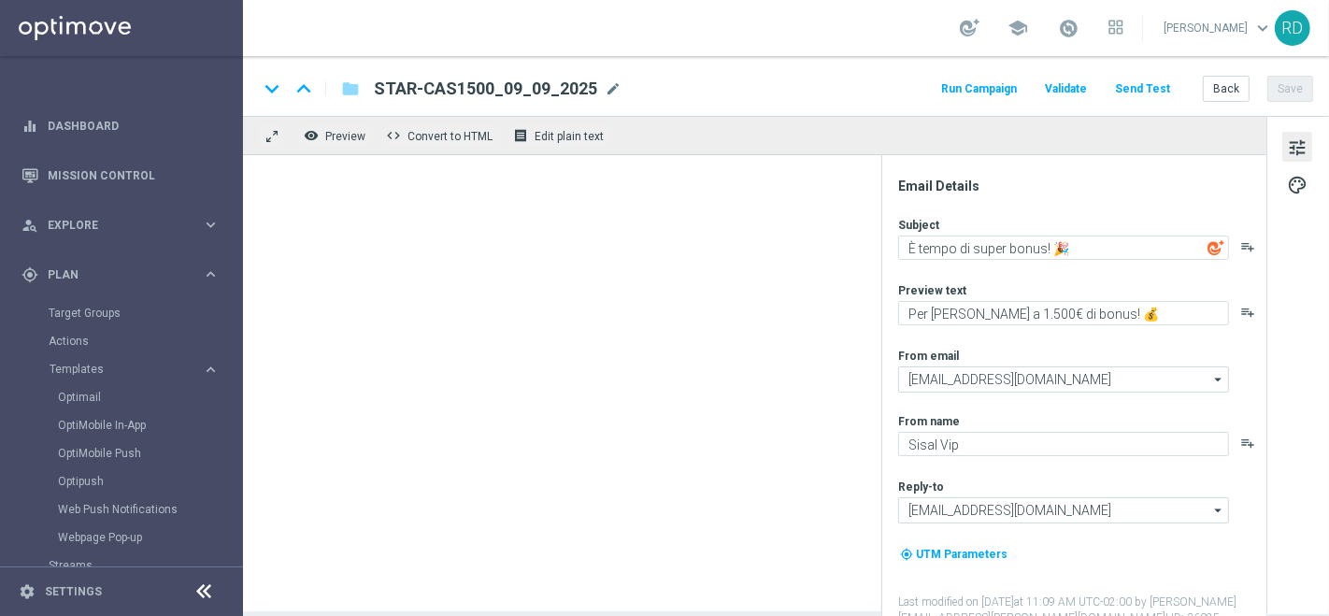
type textarea "🚀 Riparti [PERSON_NAME]!"
type textarea "Un doppio bonus ti aspetta! 🤩"
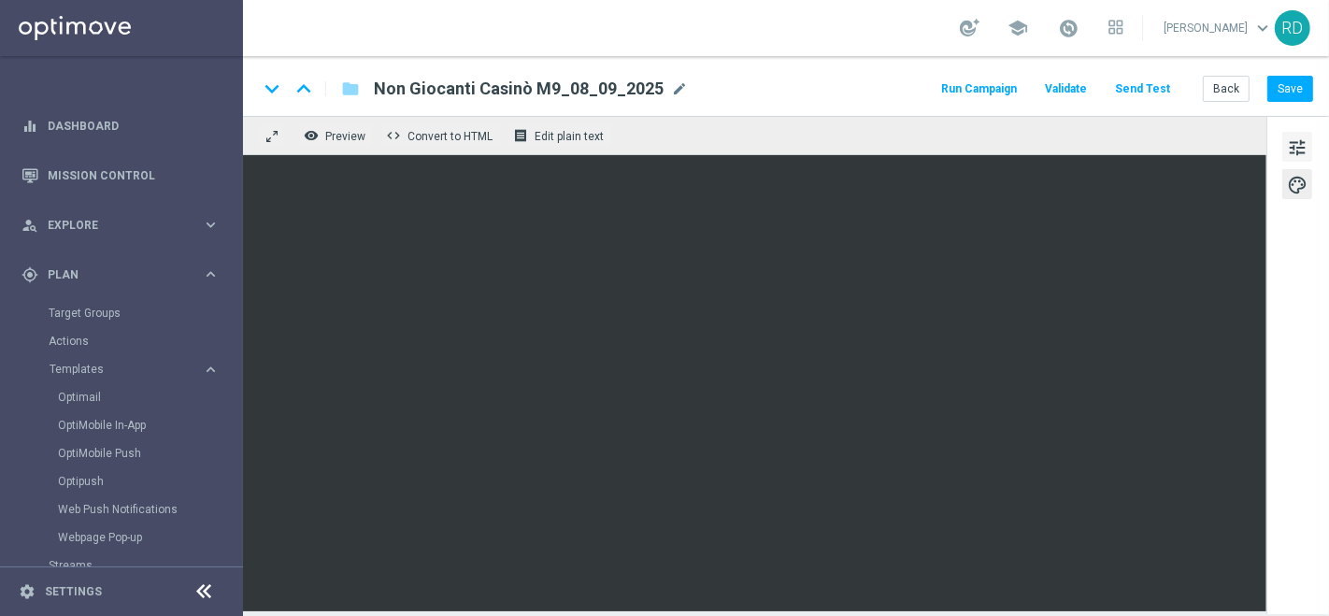
click at [1303, 140] on span "tune" at bounding box center [1297, 148] width 21 height 24
